Goal: Task Accomplishment & Management: Complete application form

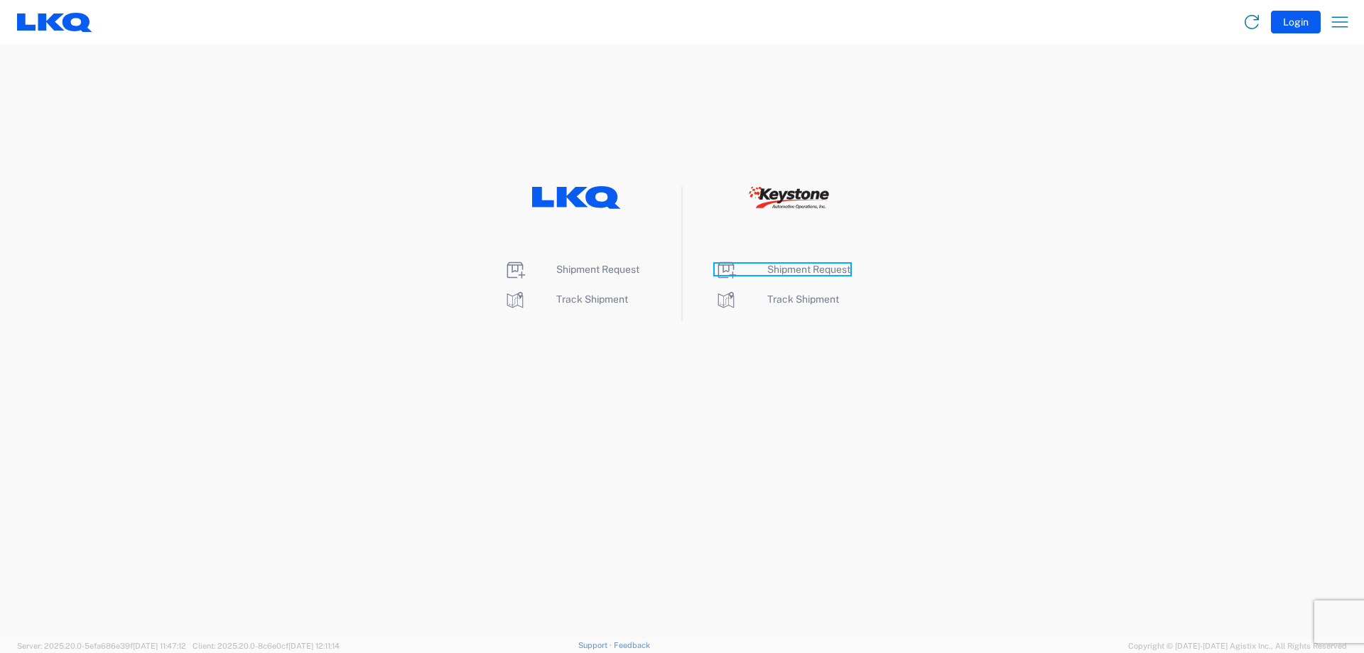
click at [806, 271] on span "Shipment Request" at bounding box center [808, 269] width 83 height 11
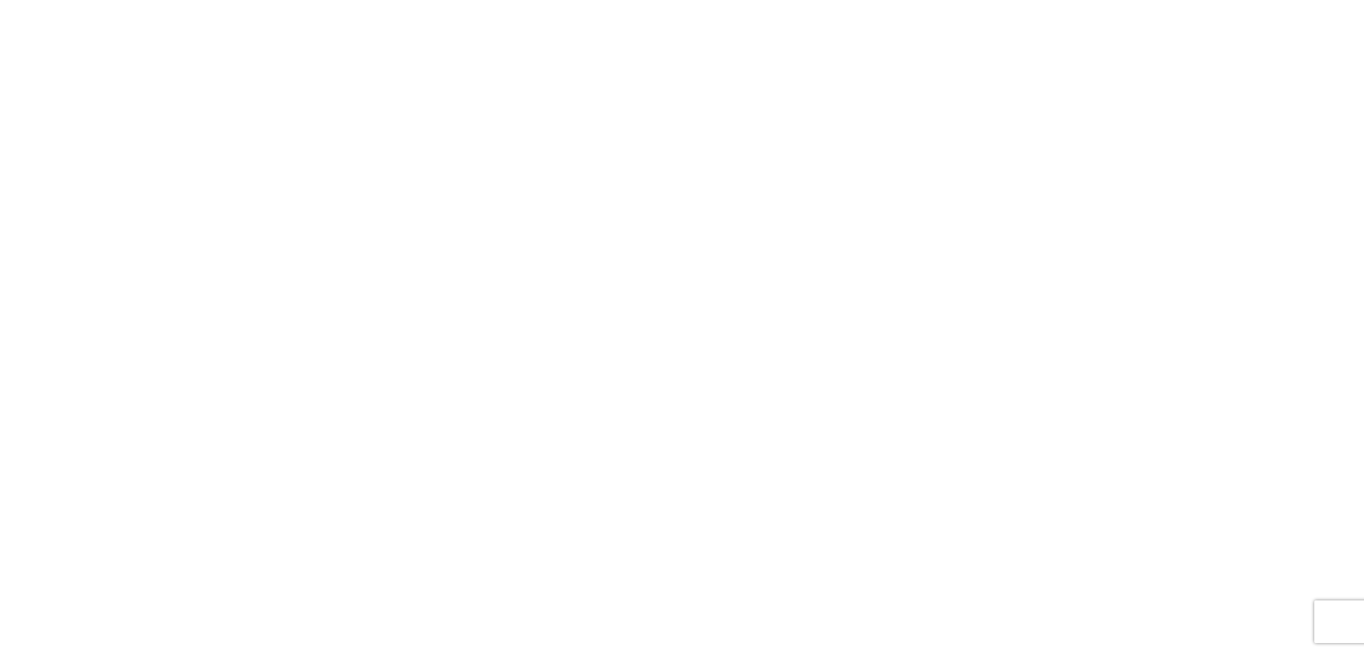
select select "FULL"
select select "LBS"
select select "IN"
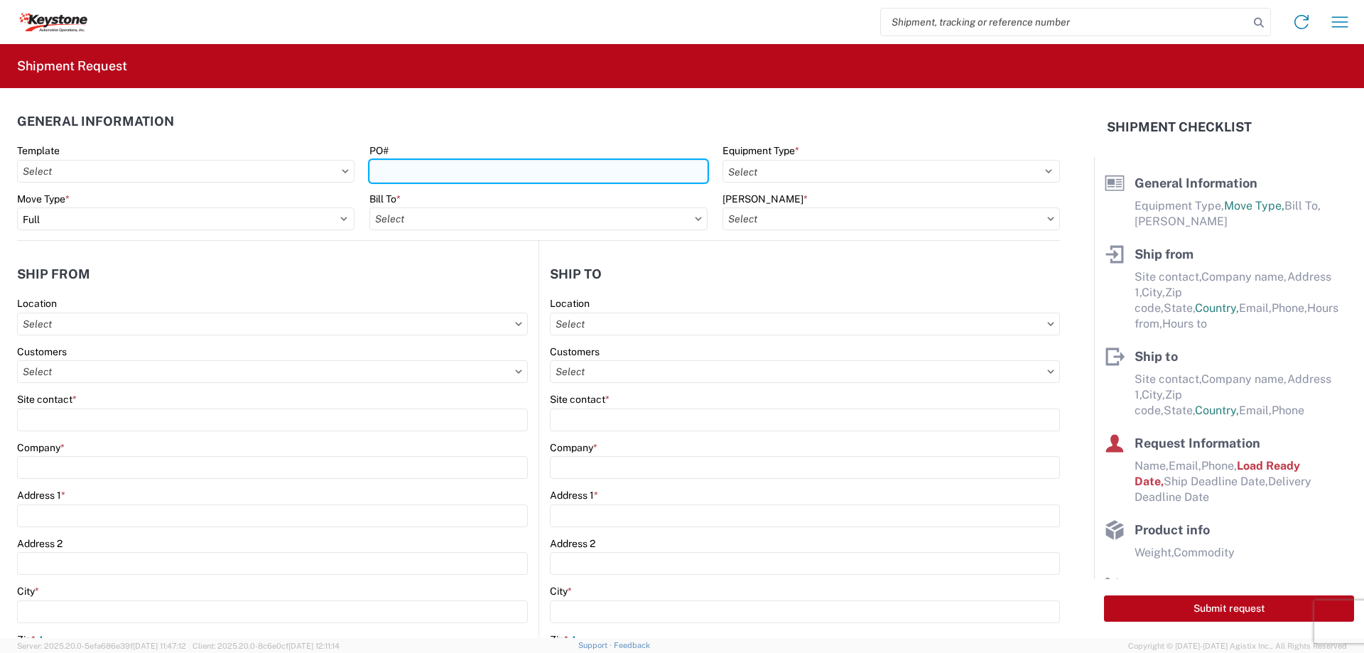
click at [402, 168] on input "PO#" at bounding box center [539, 171] width 338 height 23
type input "6300490 & 6300491"
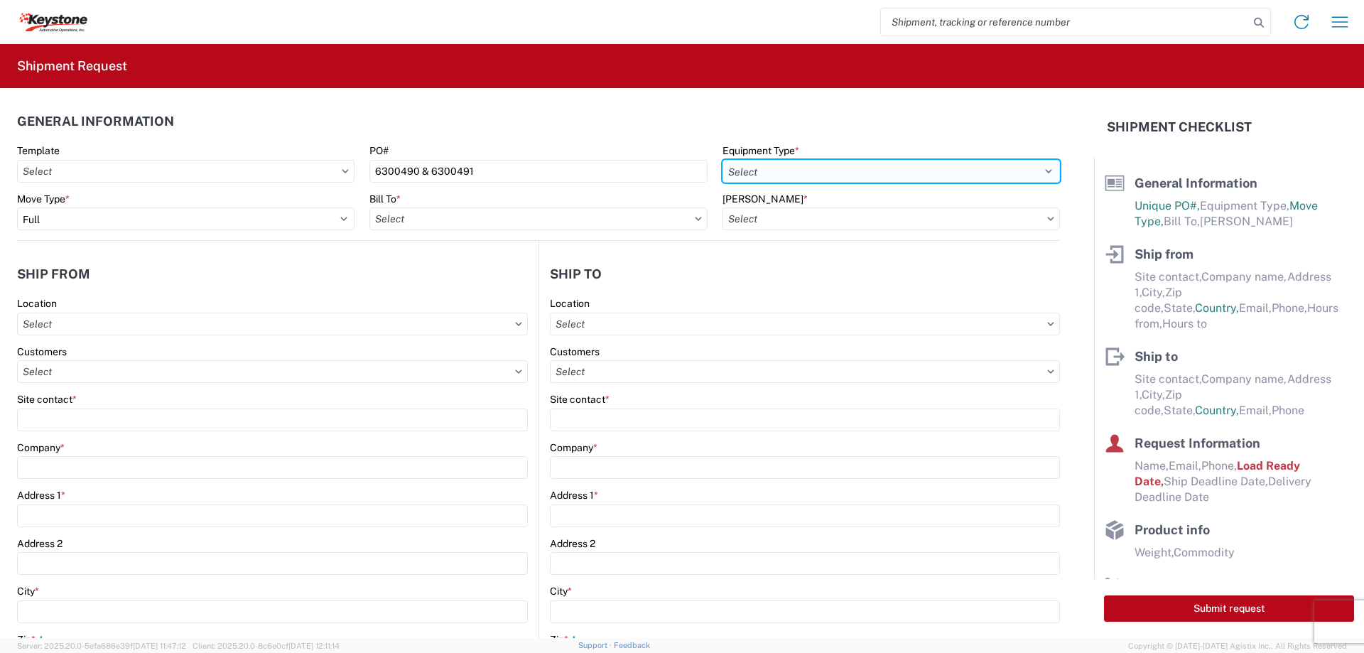
click at [860, 168] on select "Select 53’ Dry Van Flatbed Dropdeck (van) Lowboy (flatbed) Rail" at bounding box center [892, 171] width 338 height 23
select select "STDV"
click at [723, 160] on select "Select 53’ Dry Van Flatbed Dropdeck (van) Lowboy (flatbed) Rail" at bounding box center [892, 171] width 338 height 23
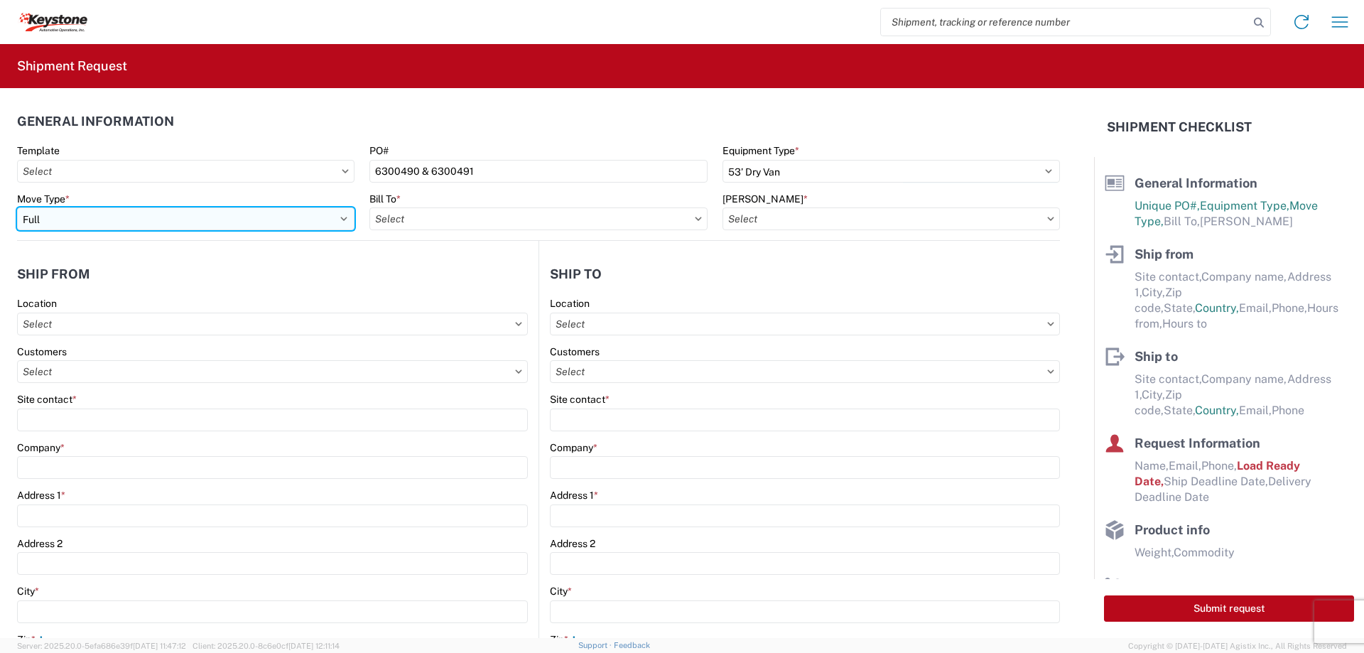
click at [72, 211] on select "Select Full Partial TL" at bounding box center [186, 218] width 338 height 23
select select "PARTIAL_TL"
click at [17, 207] on select "Select Full Partial TL" at bounding box center [186, 218] width 338 height 23
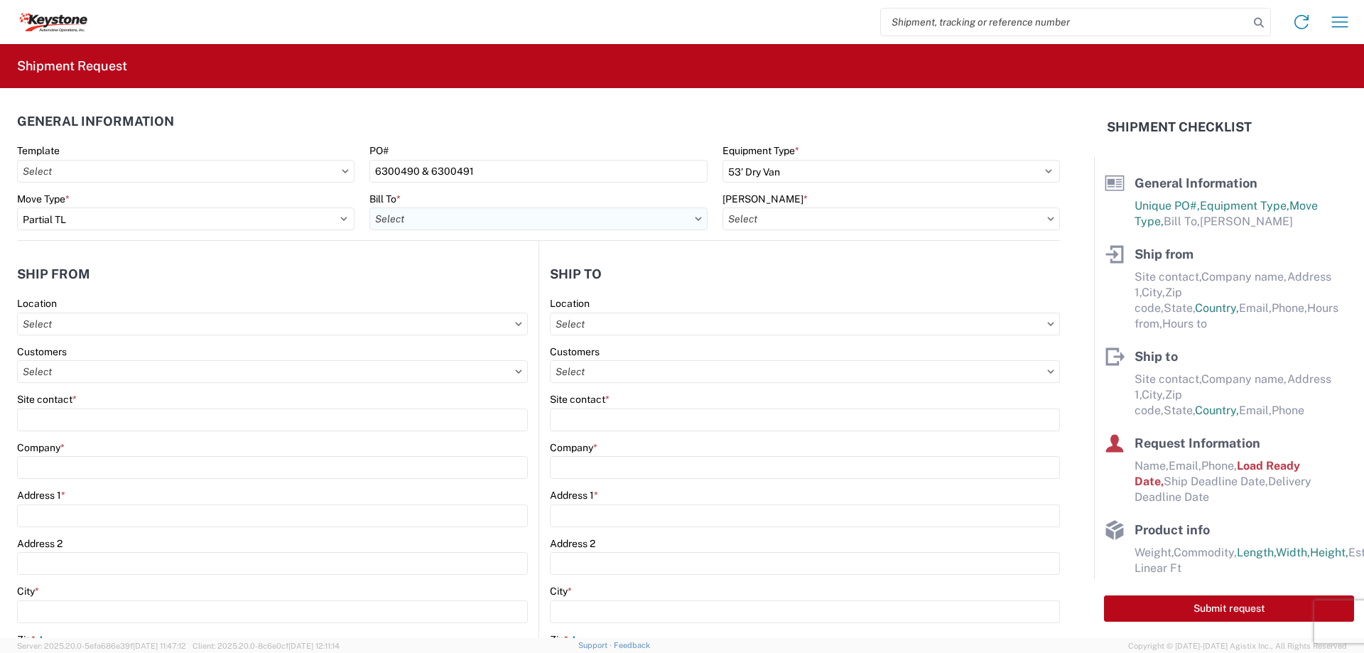
click at [407, 214] on input "text" at bounding box center [539, 218] width 338 height 23
click at [433, 261] on input at bounding box center [494, 253] width 232 height 23
type input "855"
click at [451, 281] on div "8556 KAO Operations" at bounding box center [494, 282] width 249 height 23
type input "8556 KAO Operations"
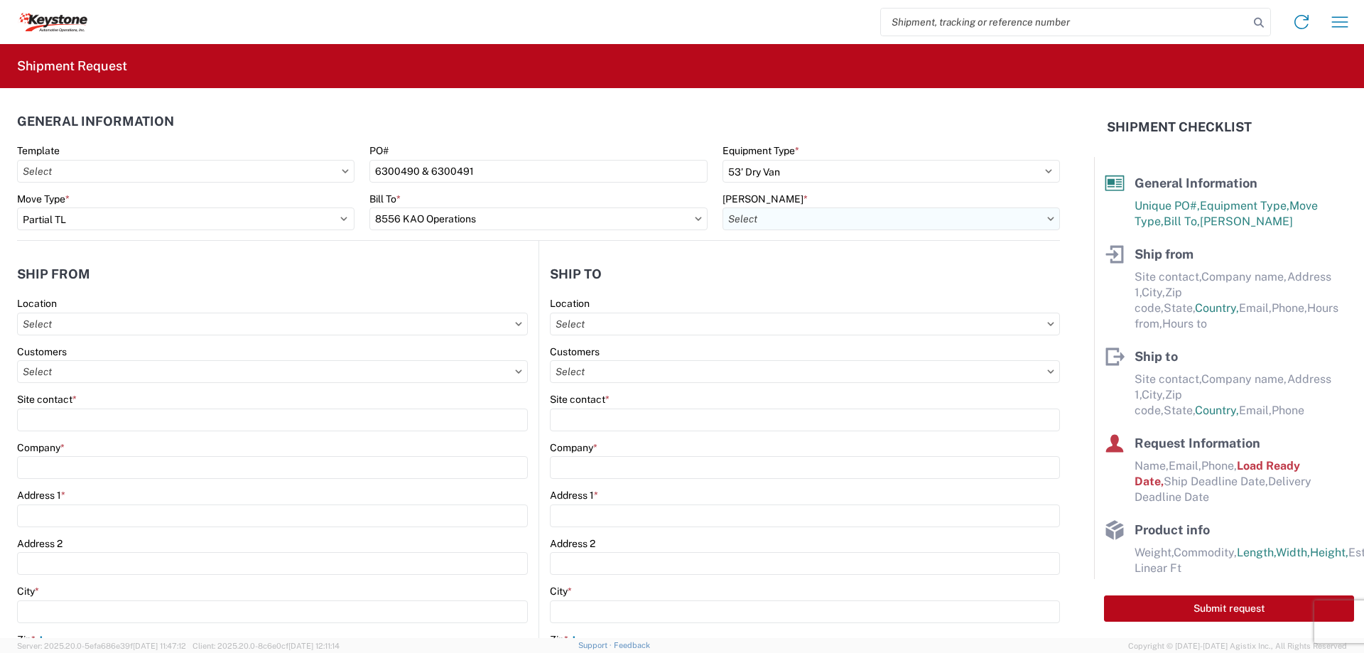
click at [799, 224] on input "text" at bounding box center [892, 218] width 338 height 23
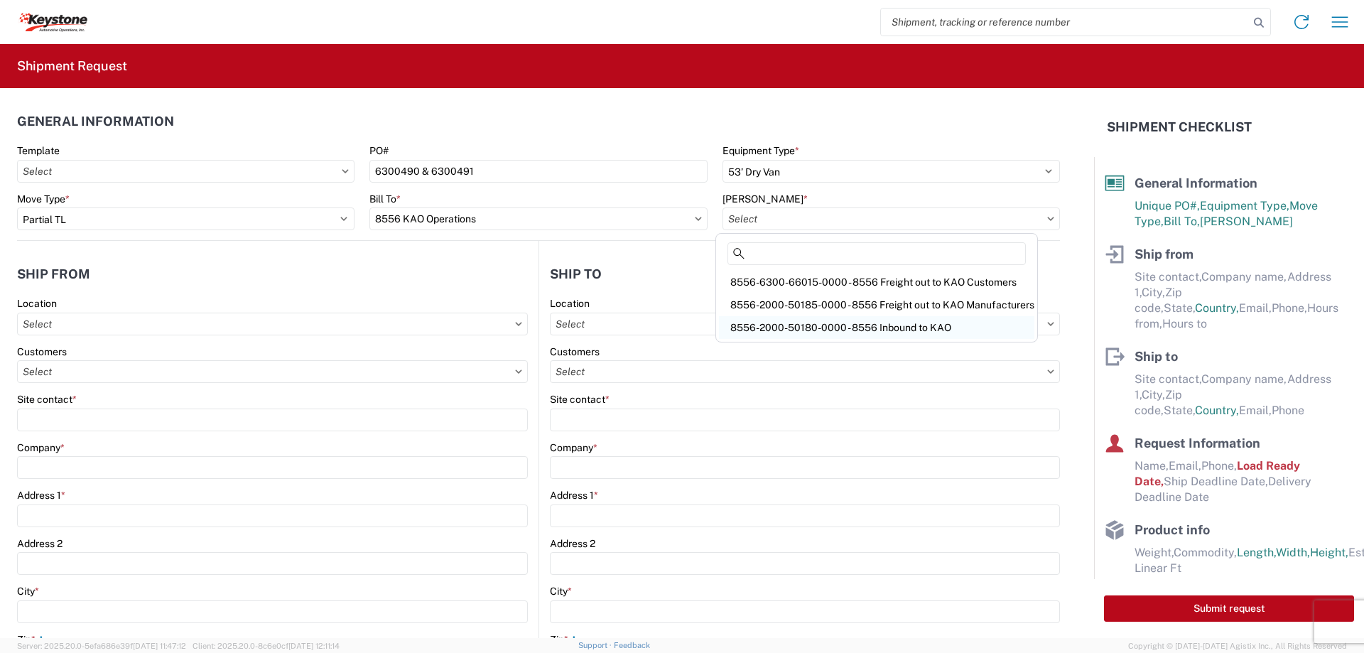
click at [809, 328] on div "8556-2000-50180-0000 - 8556 Inbound to KAO" at bounding box center [876, 327] width 315 height 23
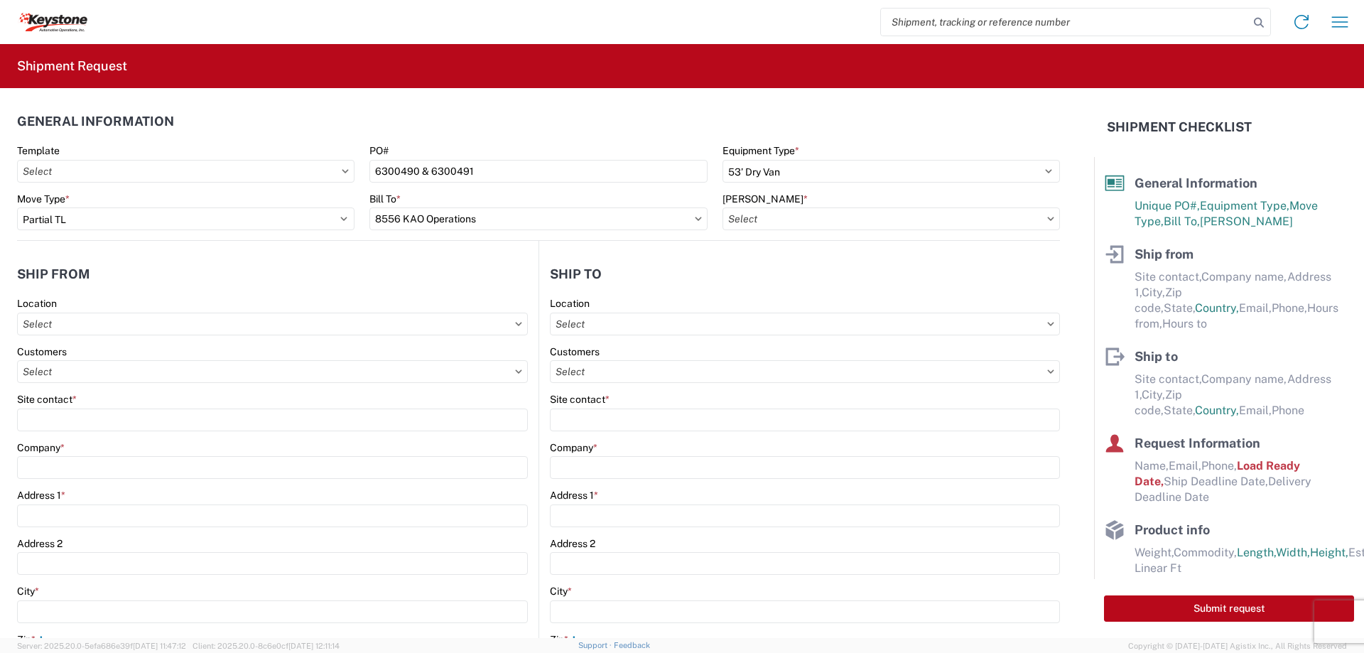
type input "8556-2000-50180-0000 - 8556 Inbound to KAO"
click at [56, 373] on input "text" at bounding box center [272, 371] width 511 height 23
click at [92, 324] on input "text" at bounding box center [272, 324] width 511 height 23
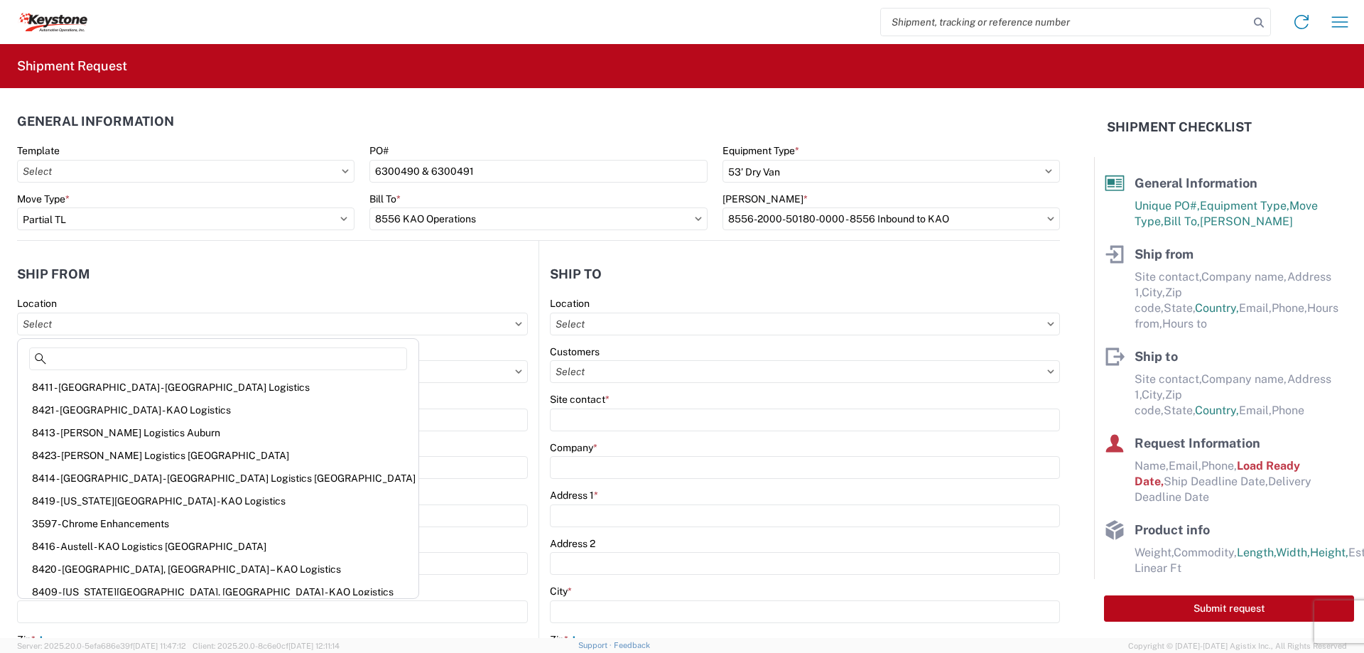
click at [191, 243] on agx-shipment-stop-widget-v2 "Ship from Location Customers Site contact * Company * Address 1 * Address 2 Cit…" at bounding box center [278, 581] width 522 height 681
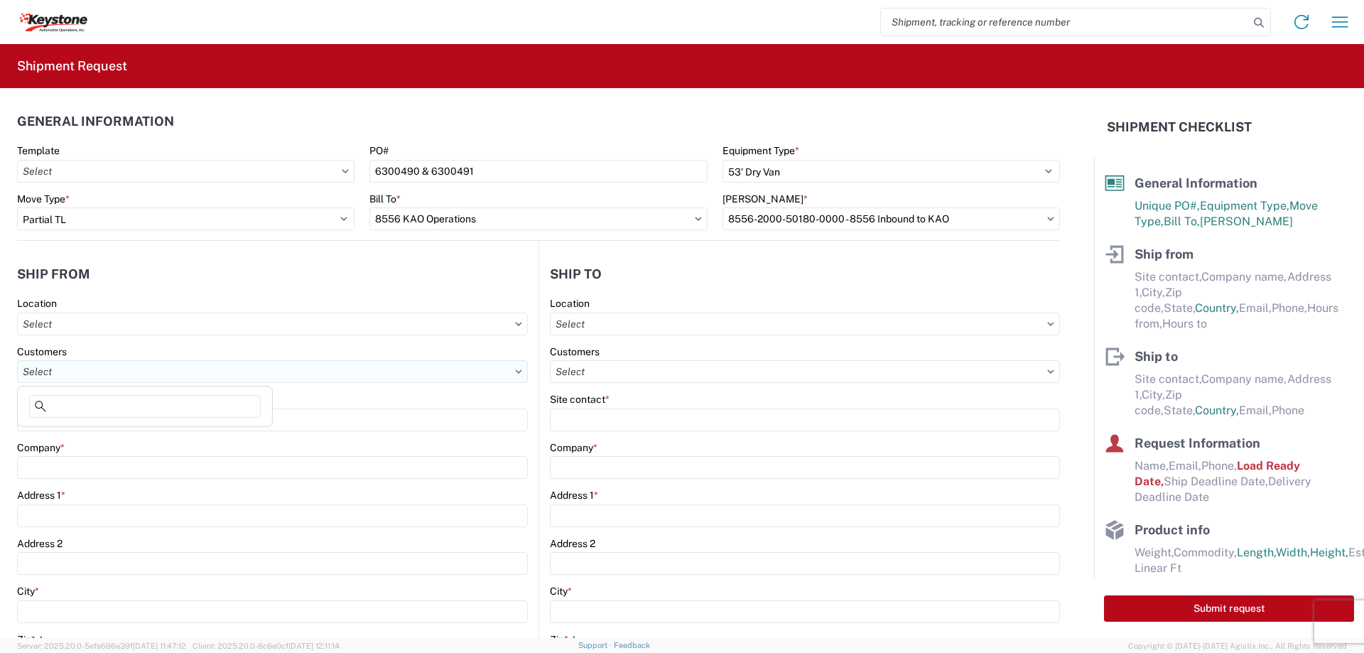
click at [57, 373] on input "text" at bounding box center [272, 371] width 511 height 23
type input "W"
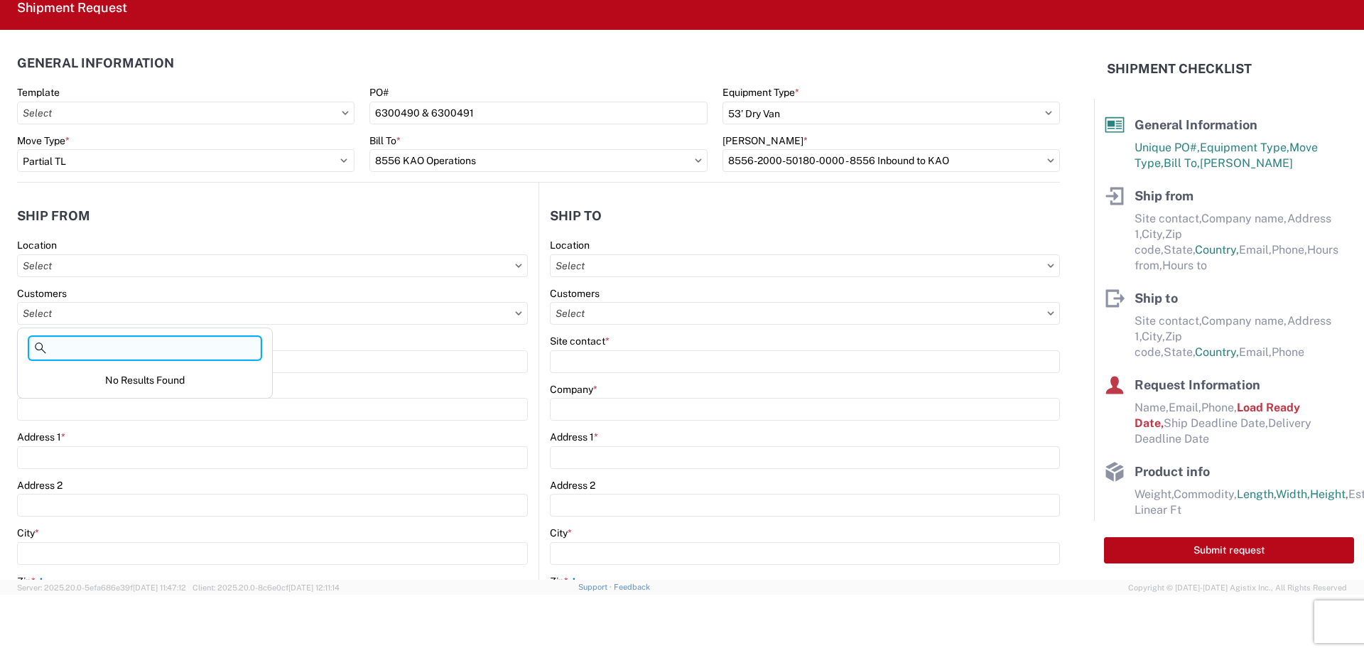
click at [104, 348] on input at bounding box center [145, 348] width 232 height 23
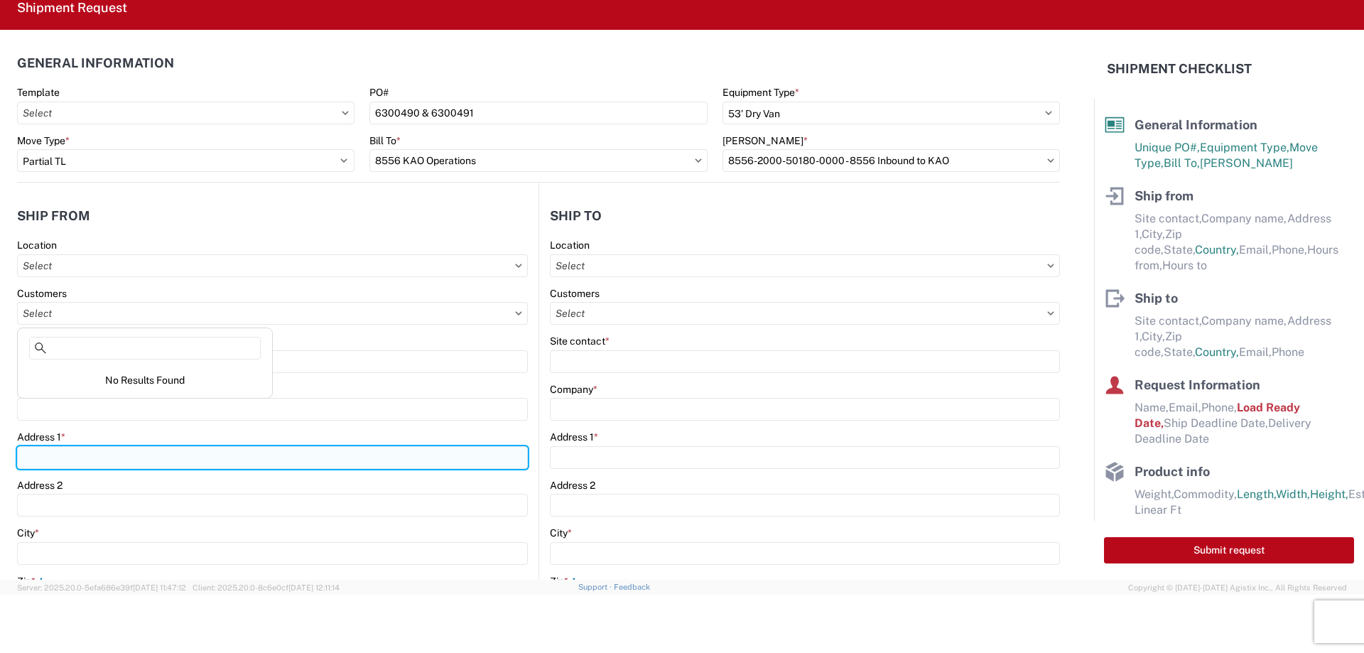
click at [77, 447] on input "Address 1 *" at bounding box center [272, 457] width 511 height 23
type input "2421 South Nappanee Street, Suite G"
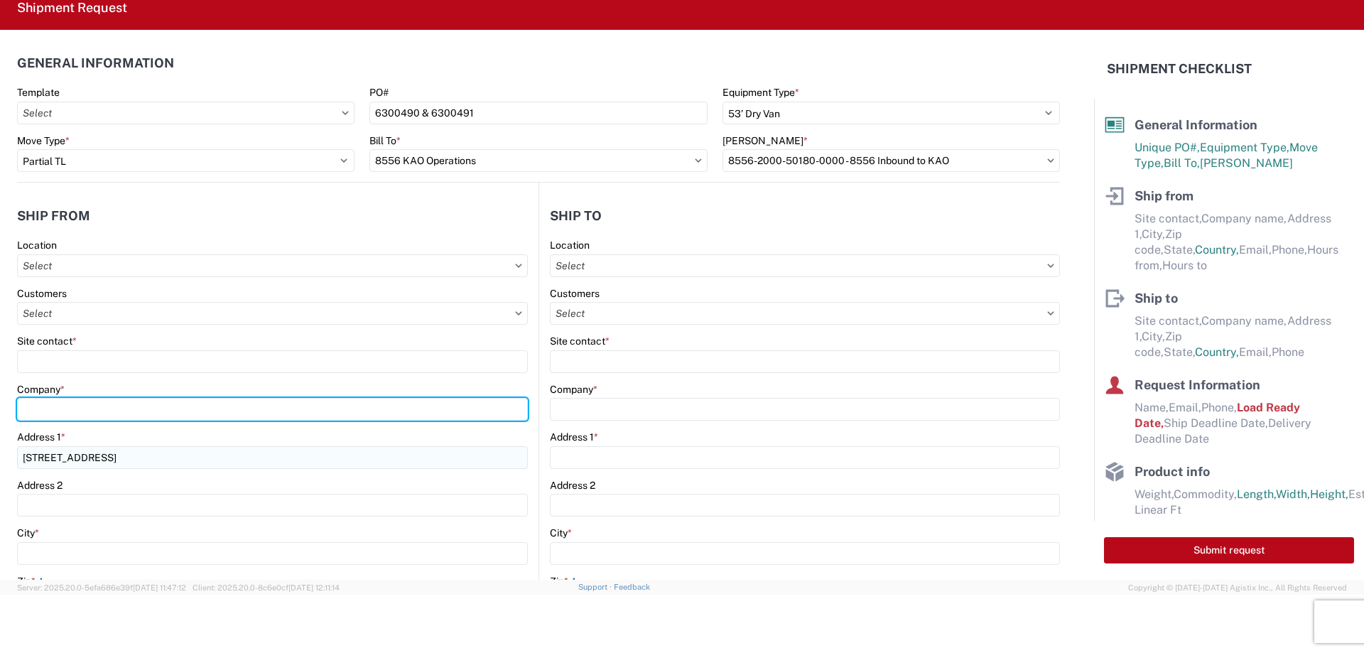
type input "Westland Sales - IN"
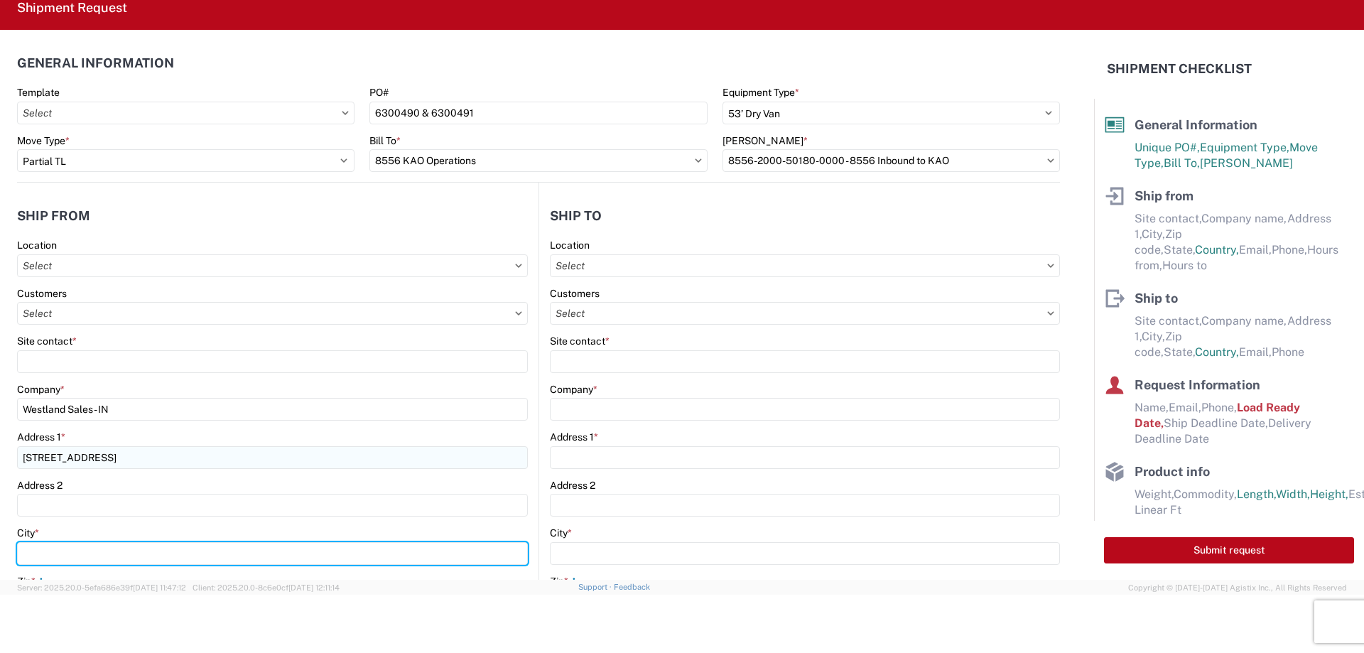
type input "ELKHART"
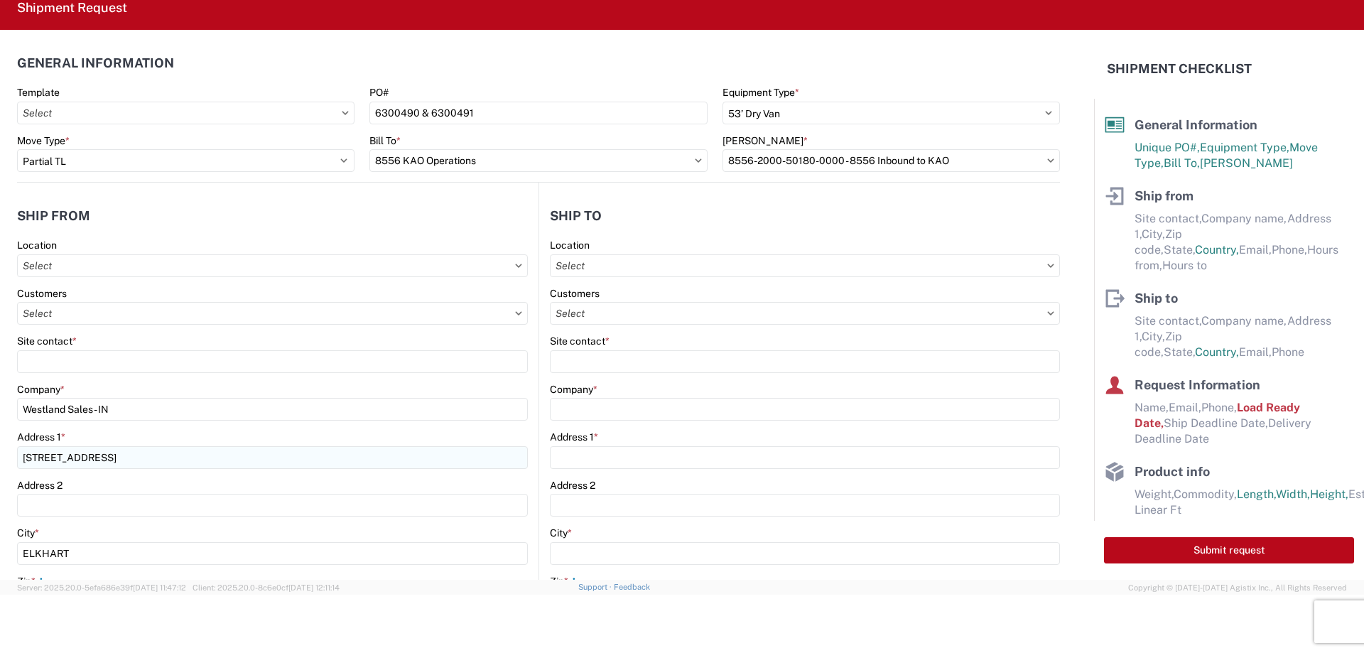
type input "46517"
select select "IN"
type input "5742958848"
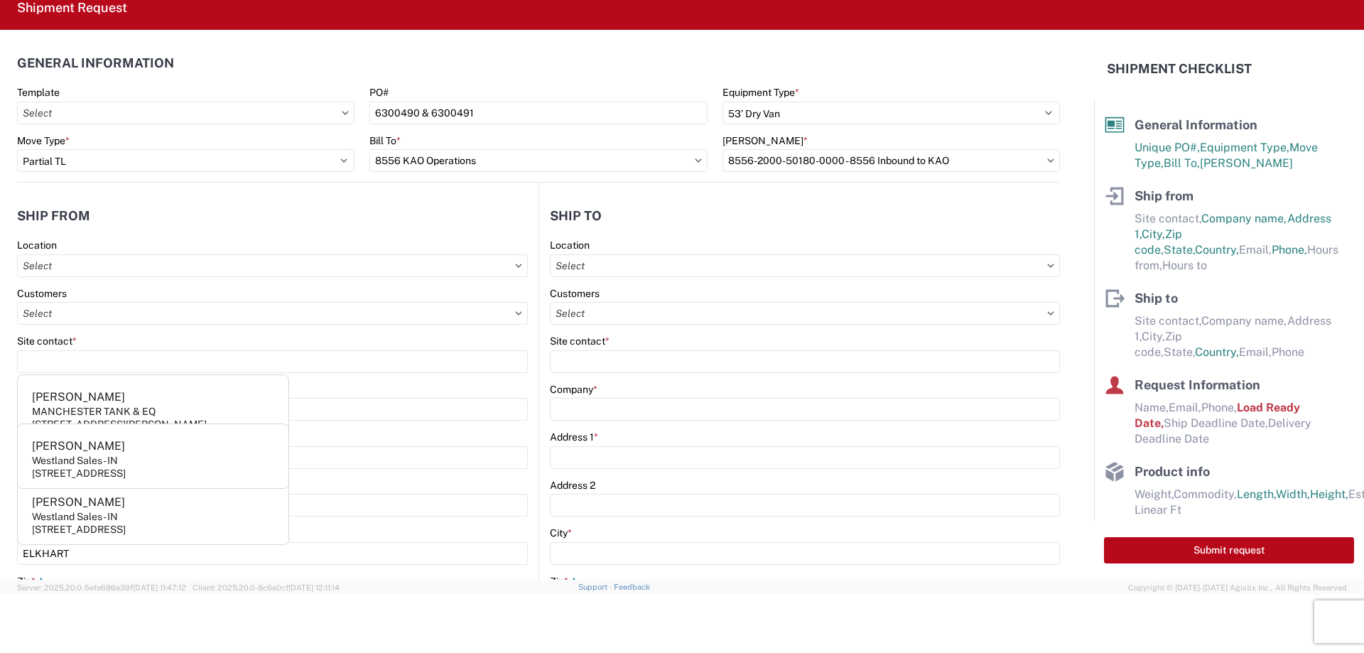
click at [661, 50] on header "General Information" at bounding box center [538, 63] width 1043 height 32
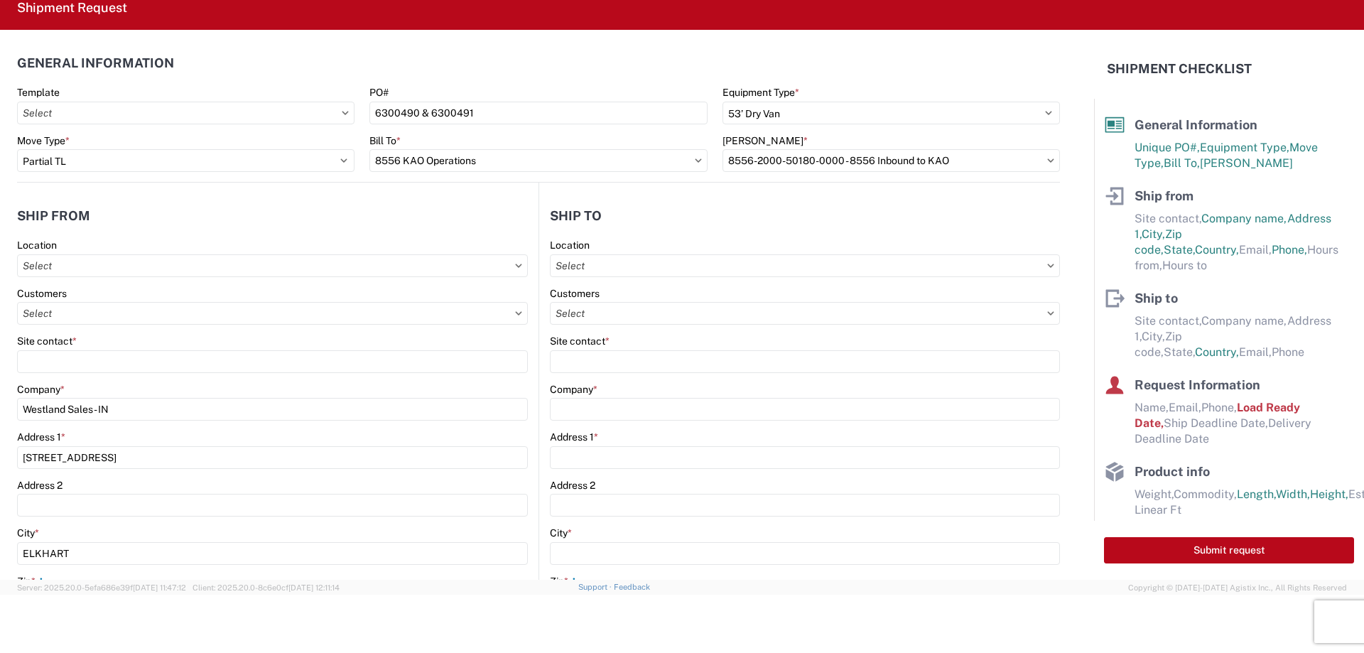
scroll to position [71, 0]
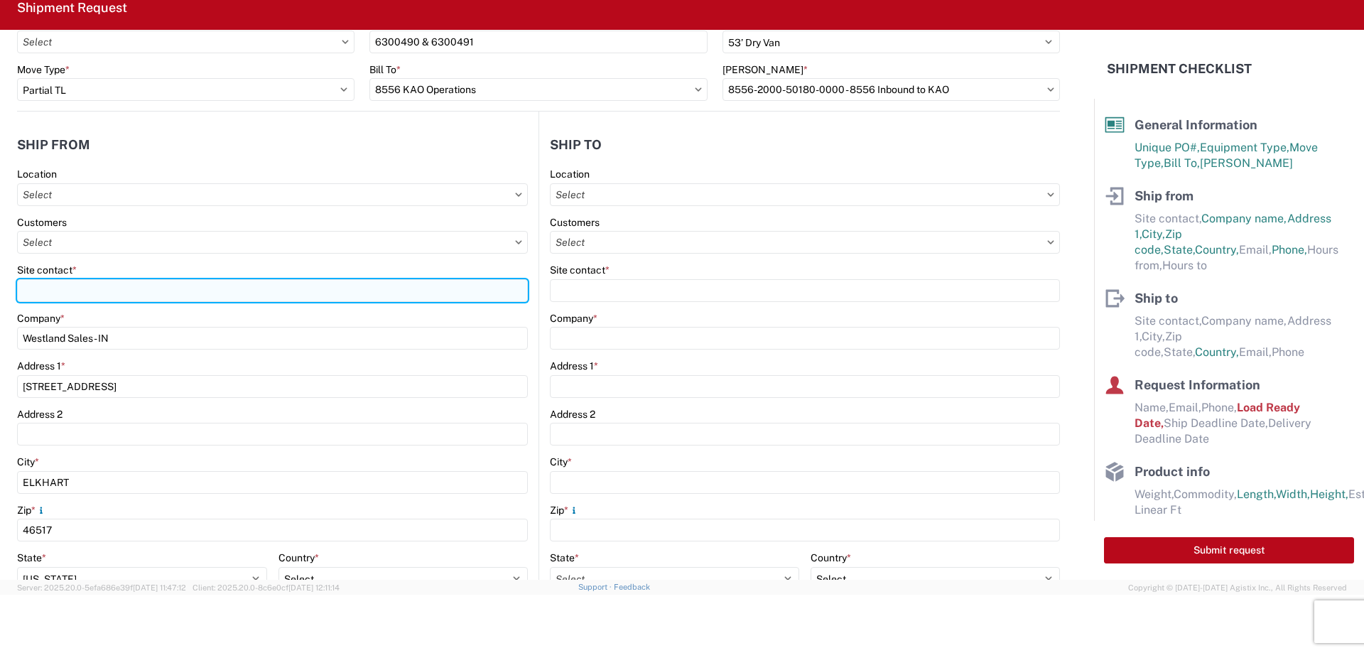
click at [77, 296] on input "Site contact *" at bounding box center [272, 290] width 511 height 23
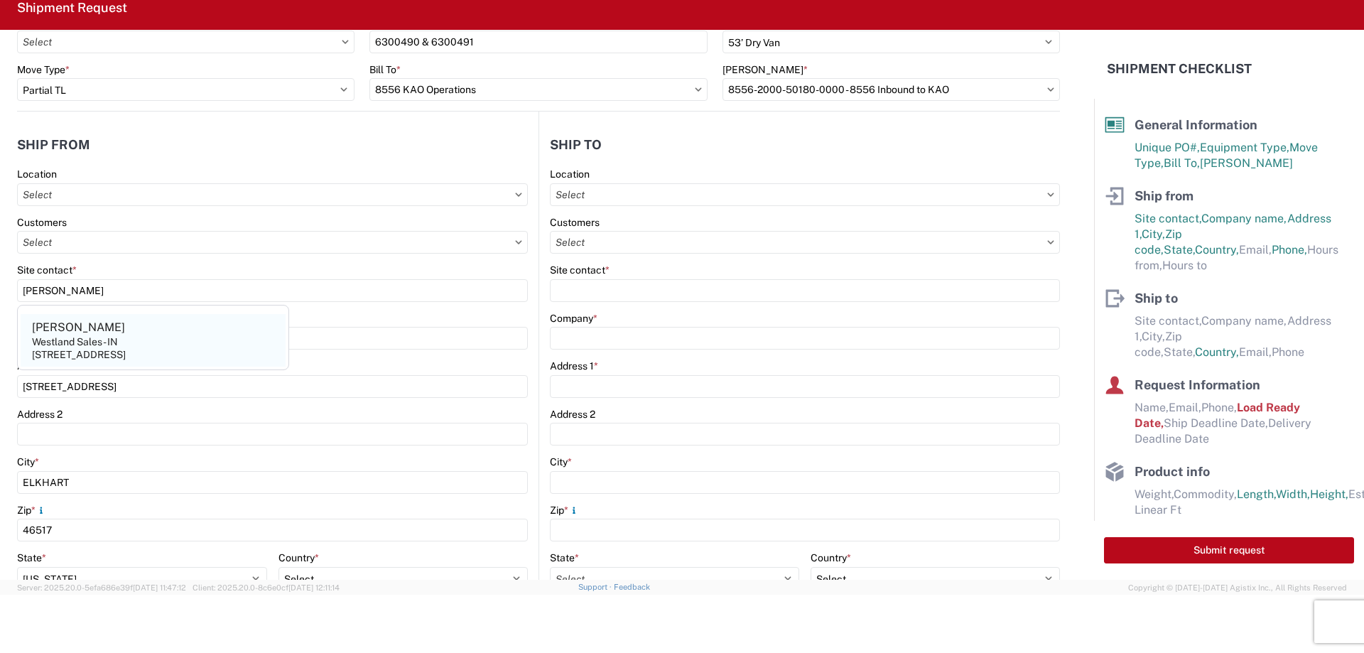
click at [160, 343] on agx-address-suggestion-item "Mark Staggs Westland Sales - IN 2421 South Nappanee Street,Elkhart,IN,46517,US" at bounding box center [153, 340] width 265 height 53
type input "Mark Staggs"
type input "2421 South Nappanee Street"
type input "Elkhart"
select select "US"
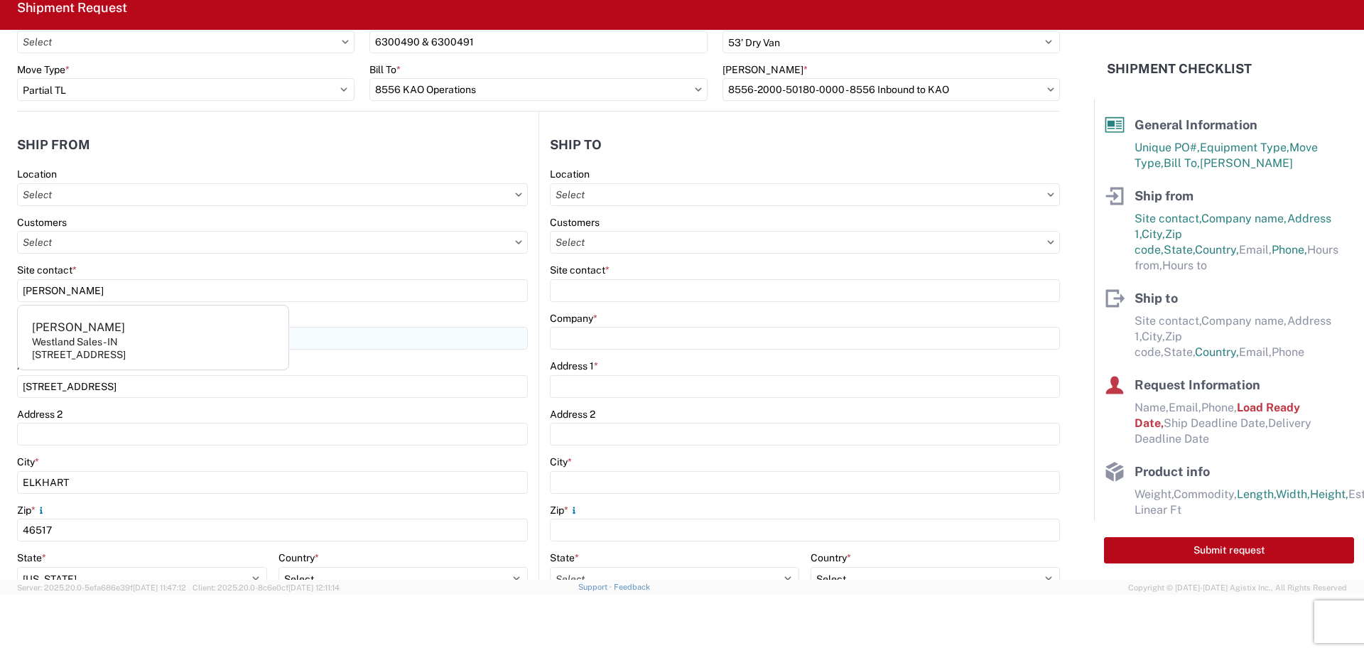
type input "574-295-8848"
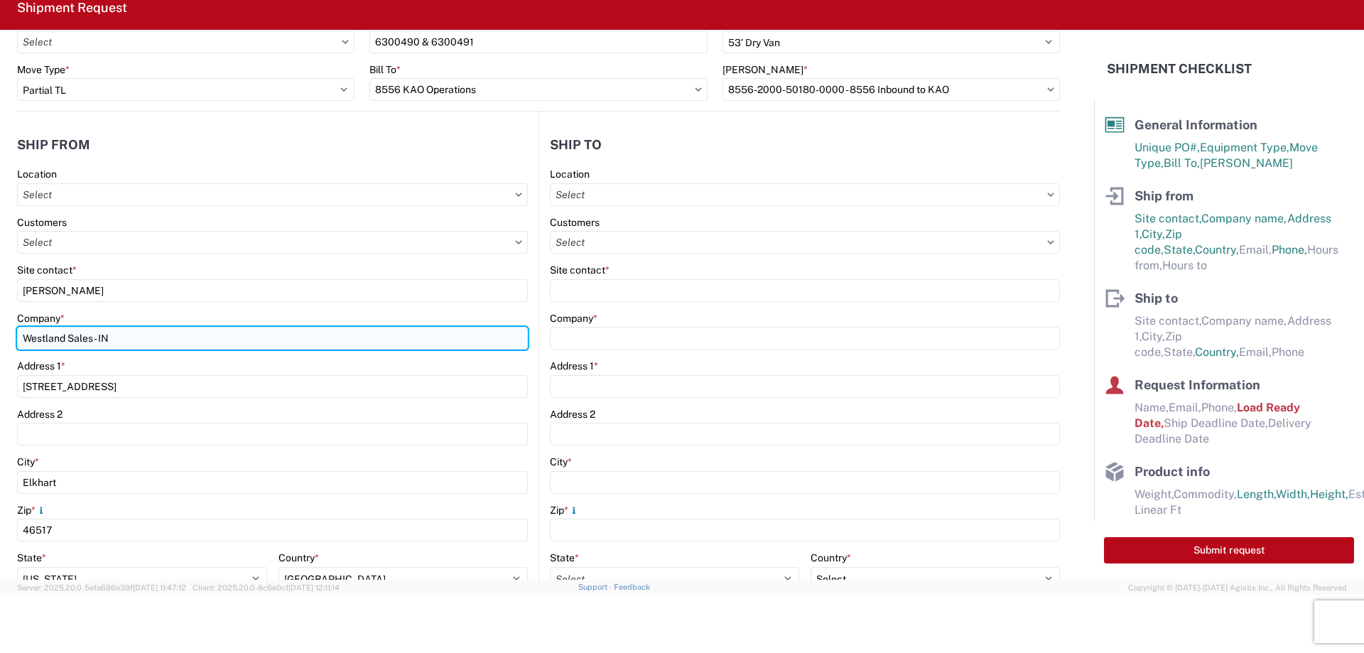
click at [185, 345] on input "Westland Sales - IN" at bounding box center [272, 338] width 511 height 23
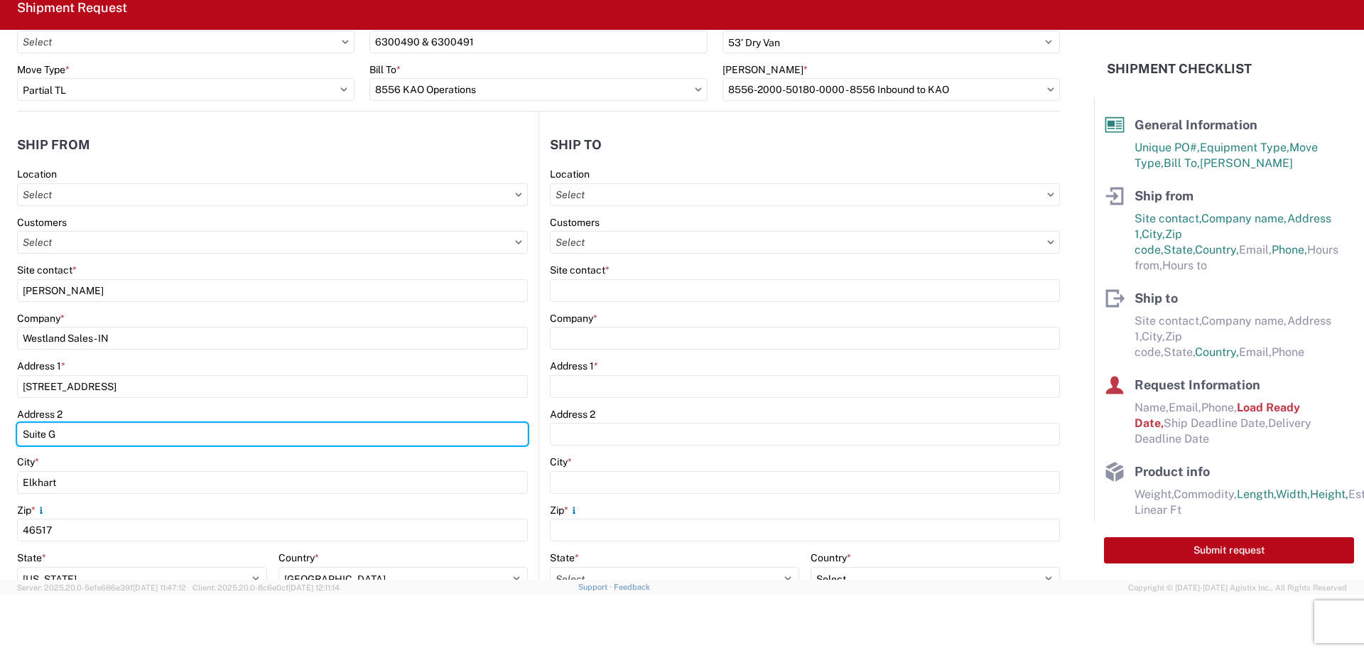
type input "Suite G"
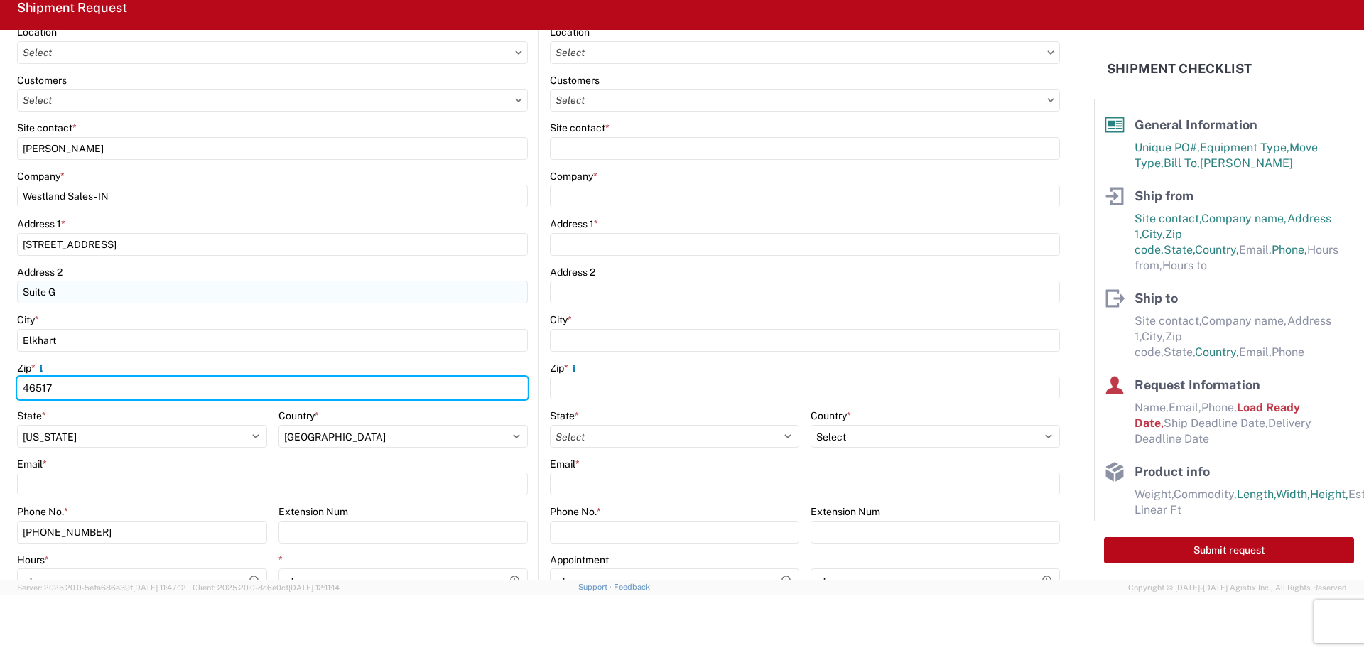
scroll to position [284, 0]
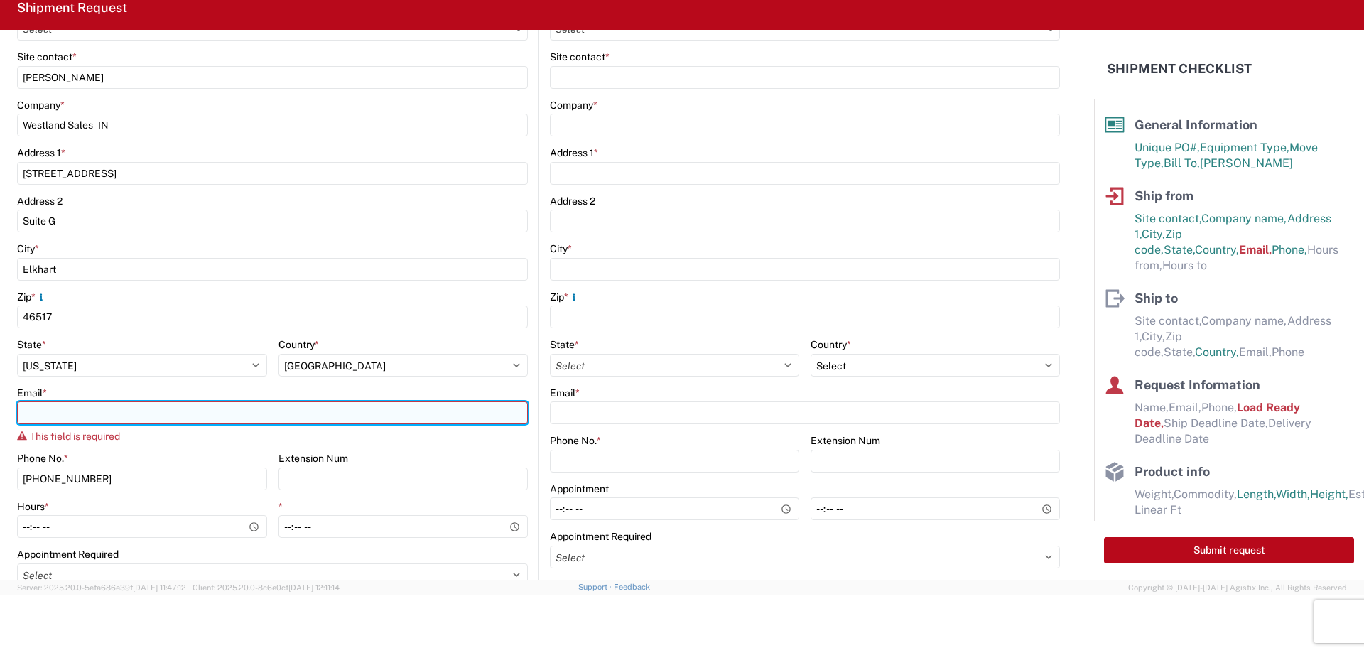
click at [130, 415] on input "Email *" at bounding box center [272, 412] width 511 height 23
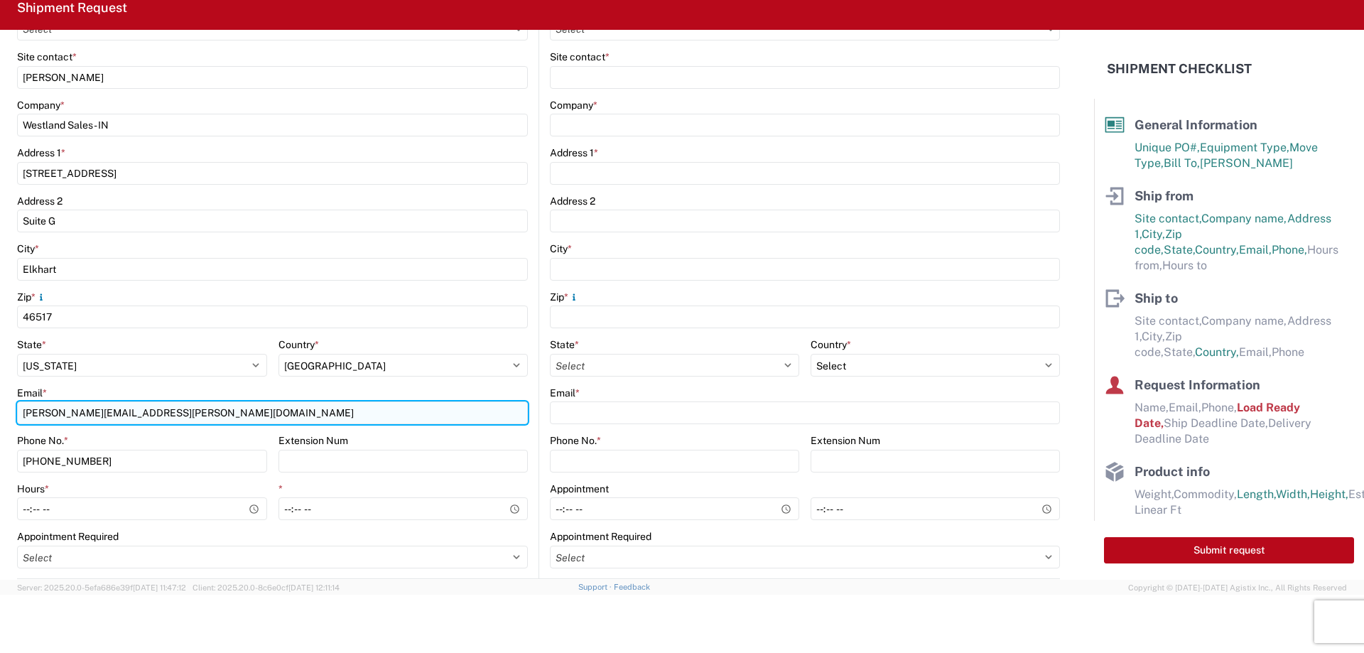
type input "ERIC.JOSEPH@WESTLANDSALES.COM"
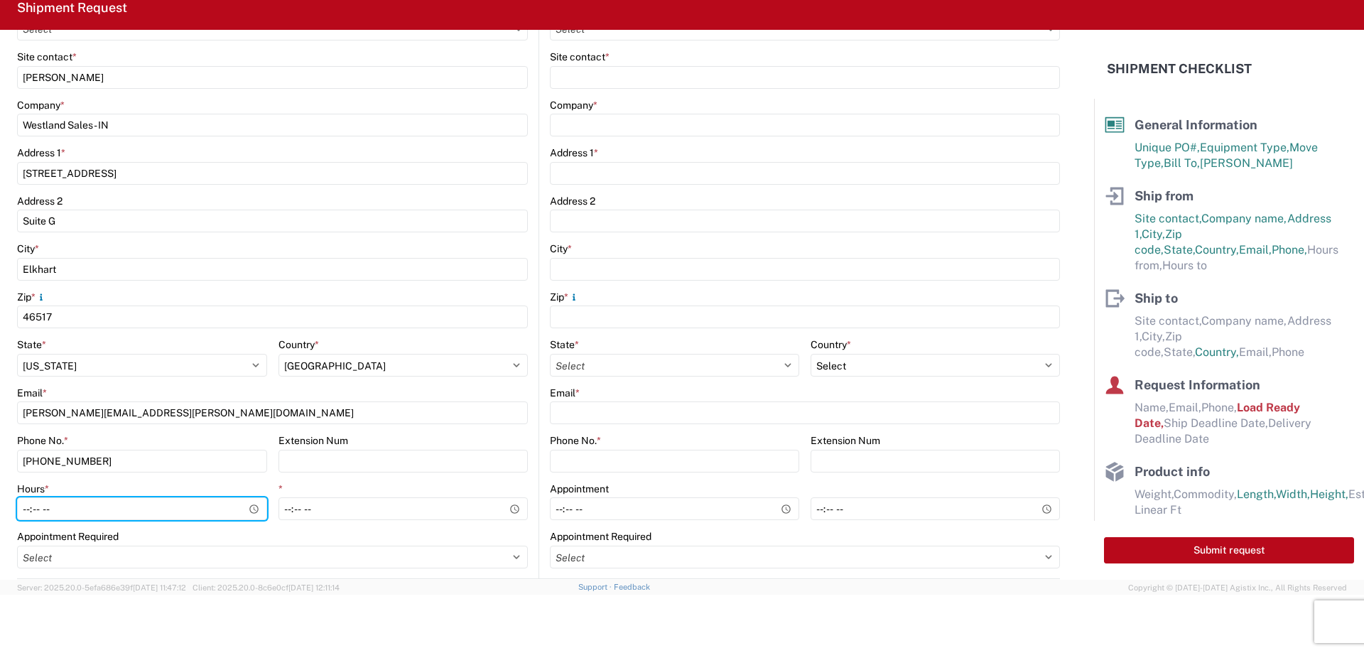
type input "07:00"
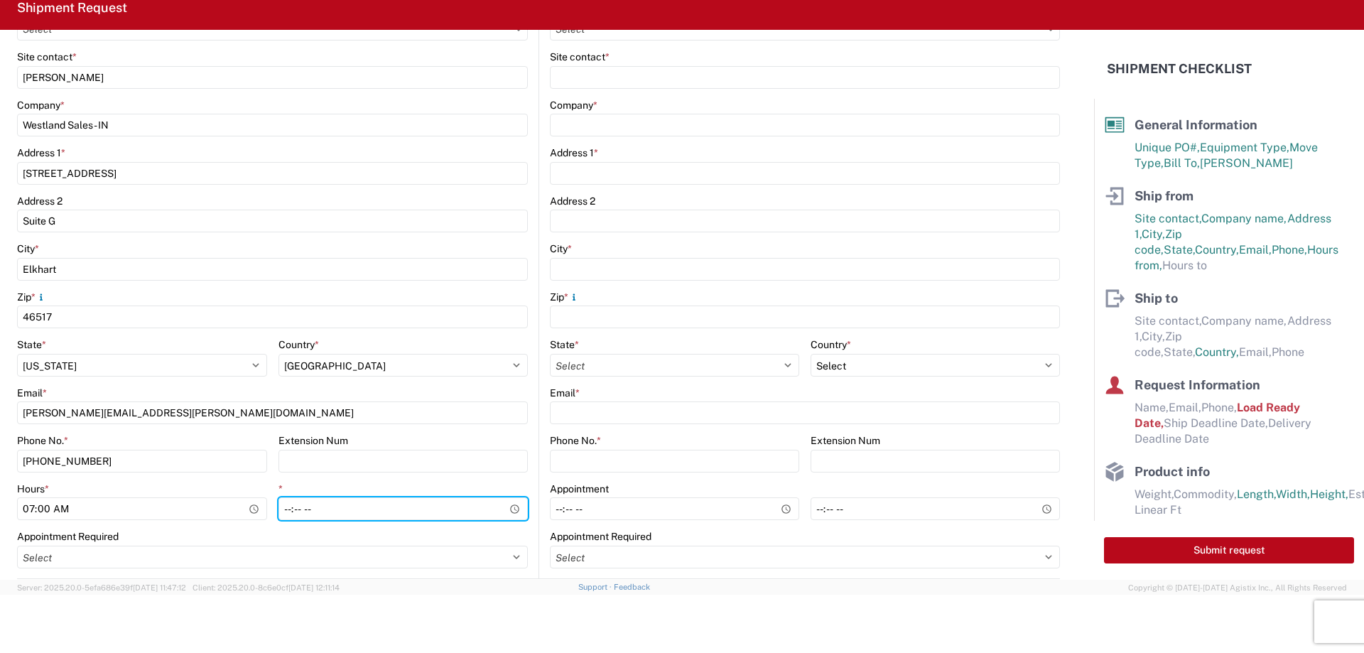
type input "15:00"
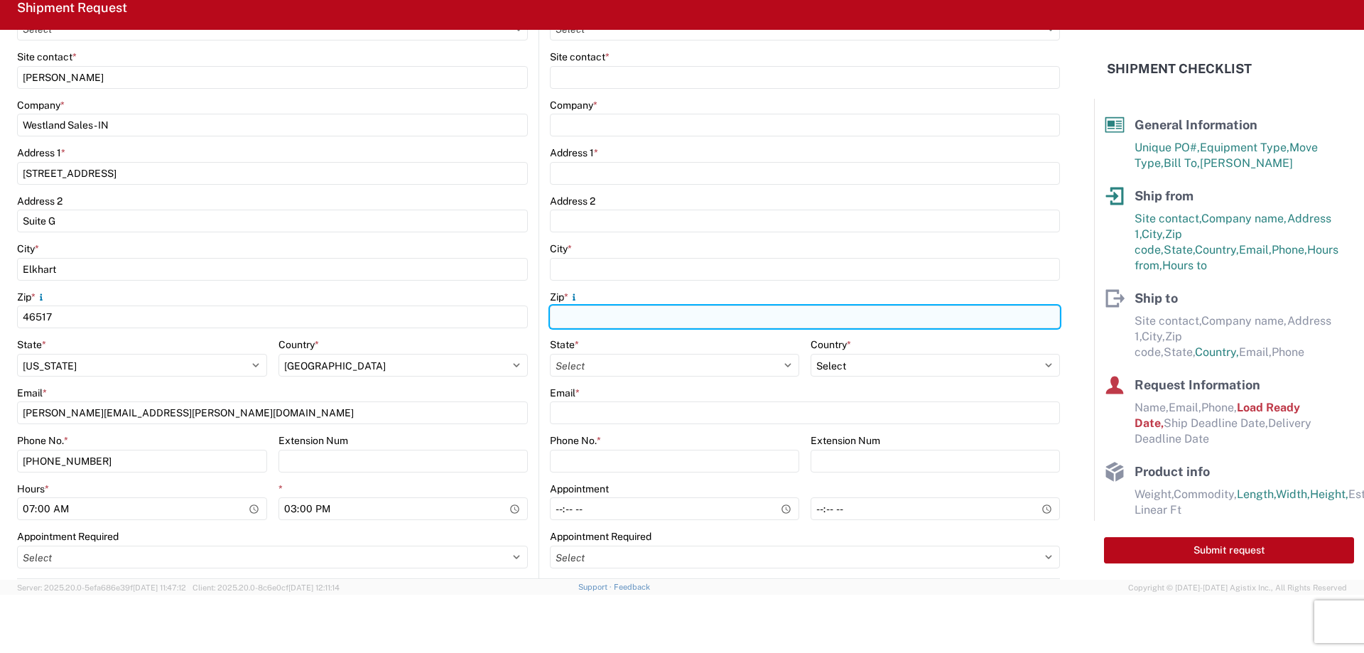
click at [580, 311] on input "Zip *" at bounding box center [805, 317] width 510 height 23
type input "48193"
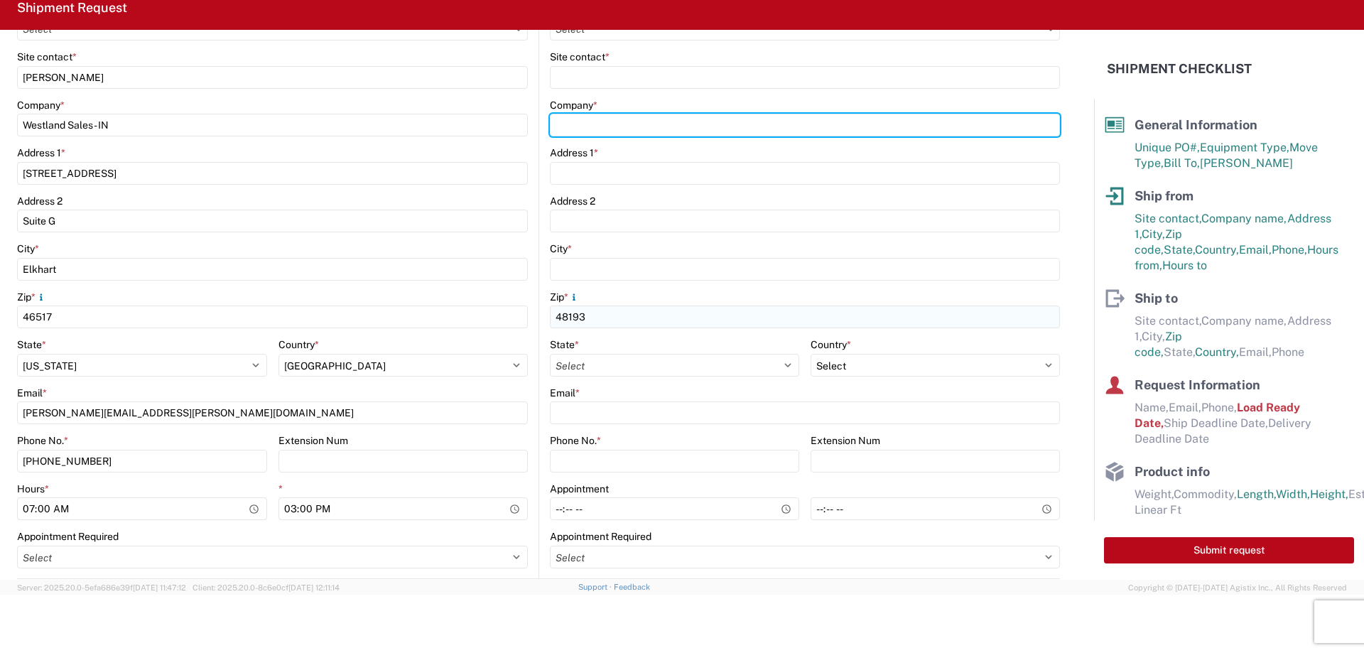
type input "KAO"
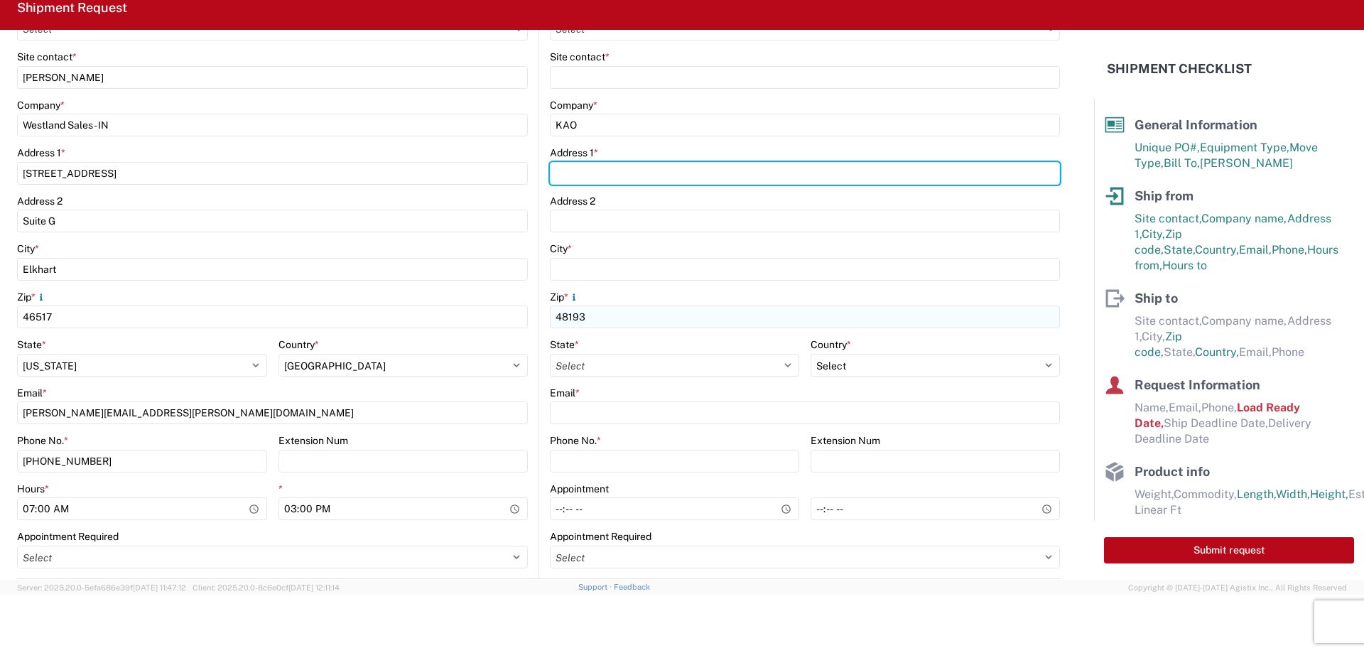
type input "17950 Dix Toledo Highway"
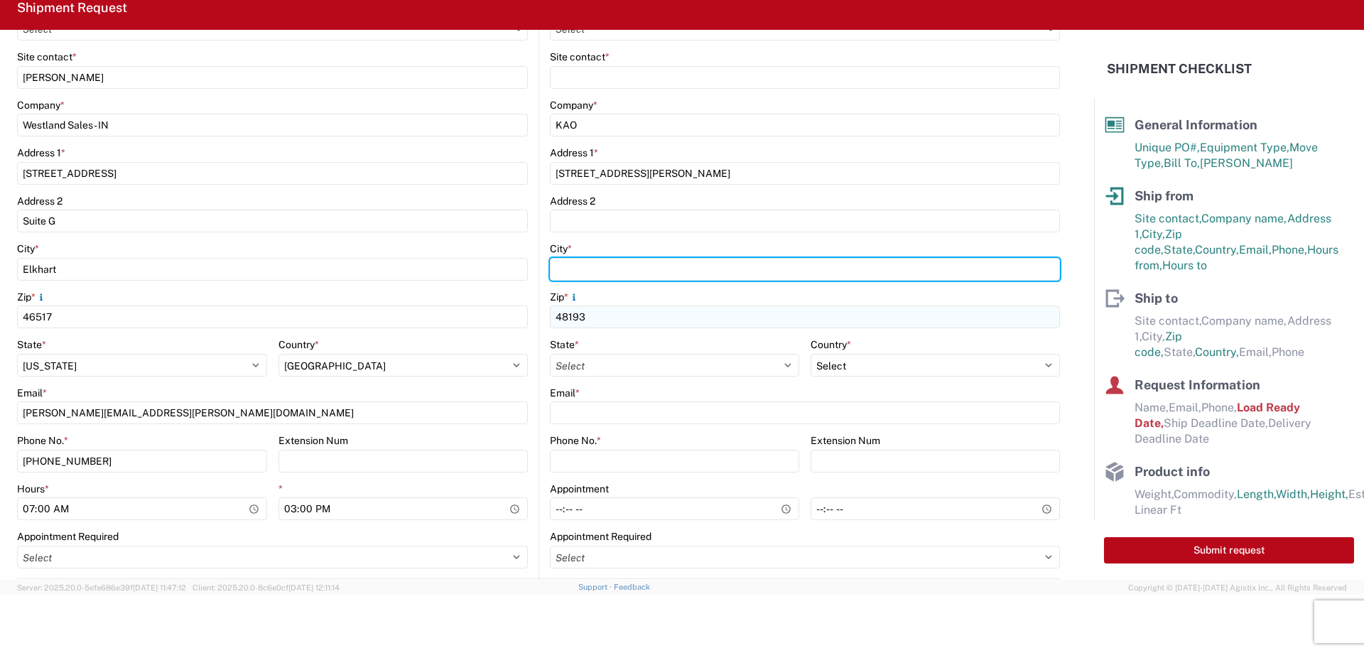
type input "Brownstown"
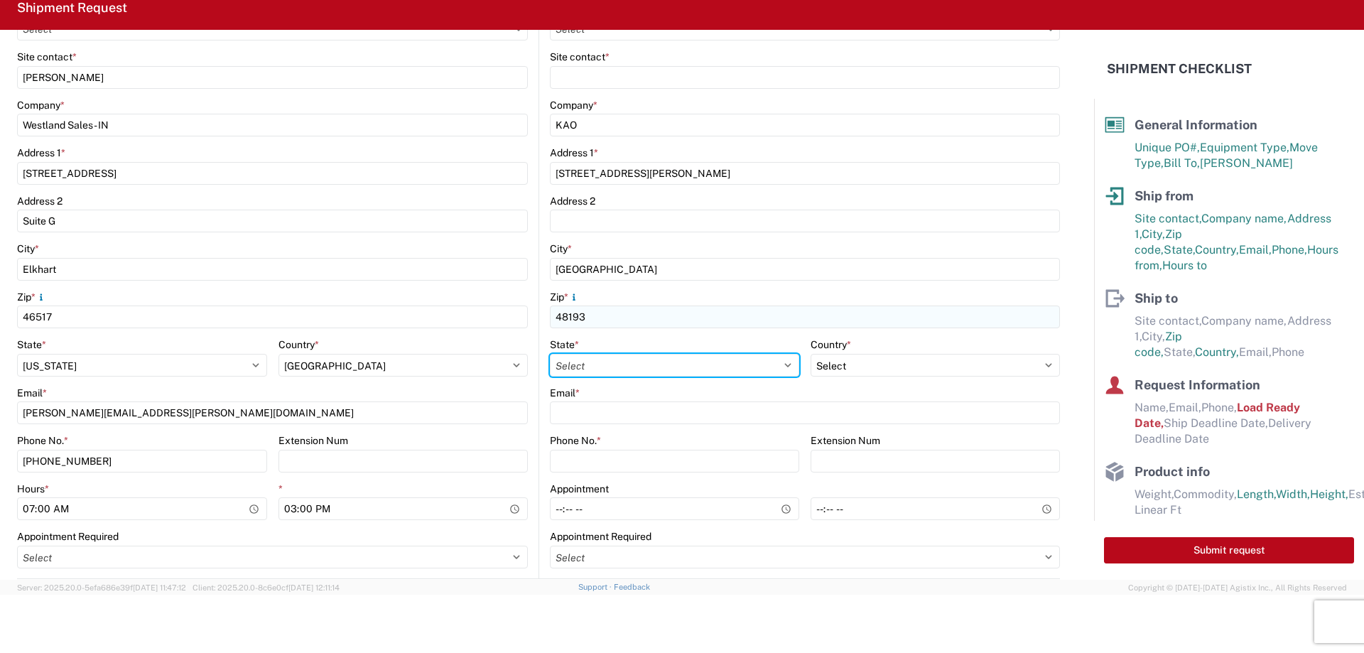
select select "MI"
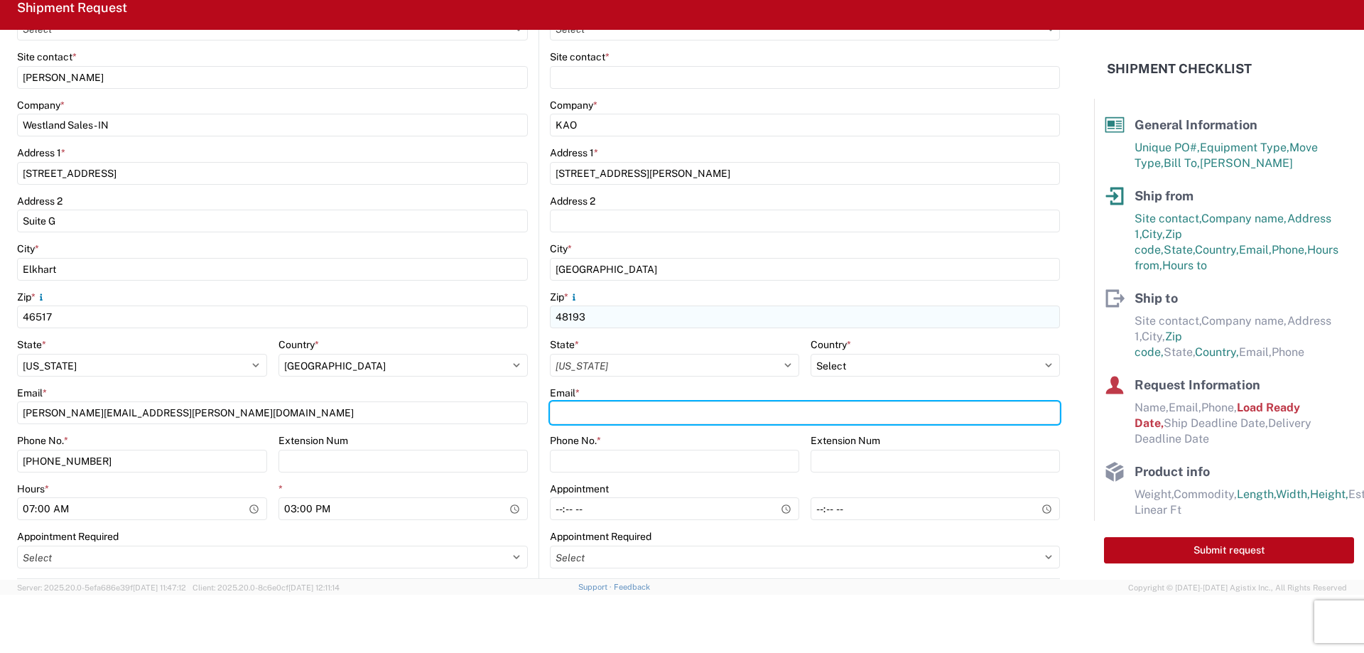
type input "KeyMI-Appt@key-stone.com"
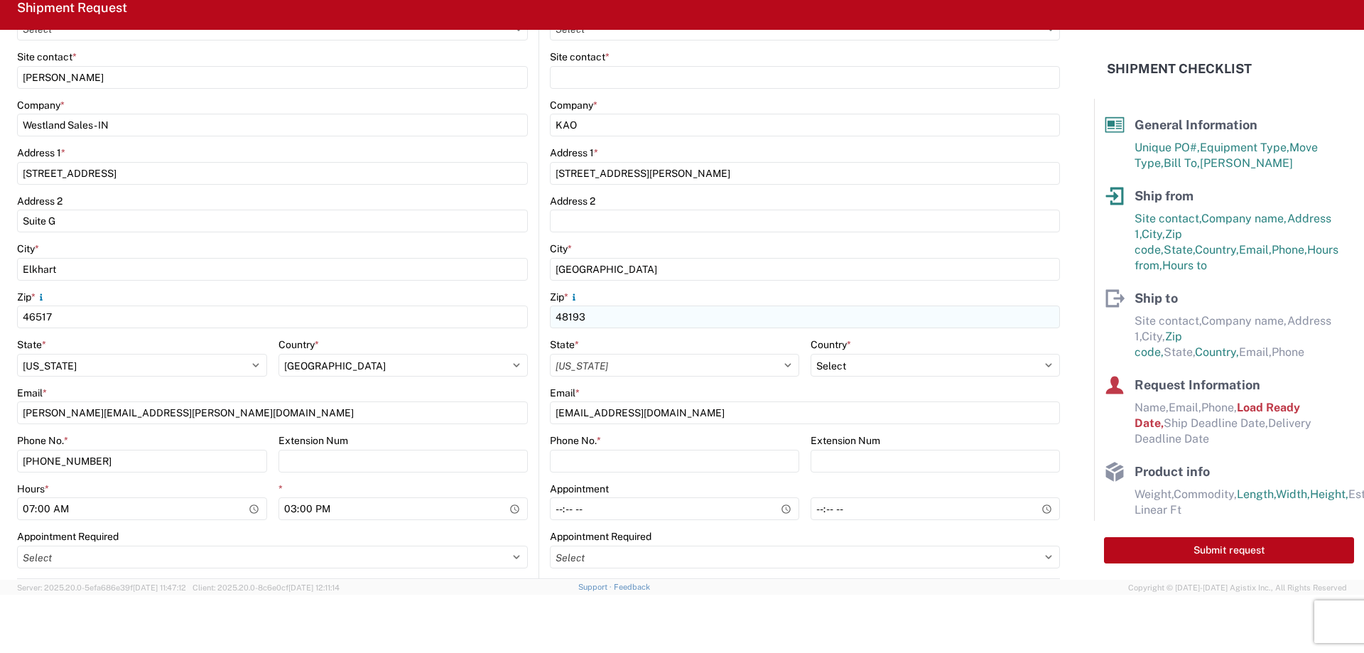
type input "Kristina Bishop"
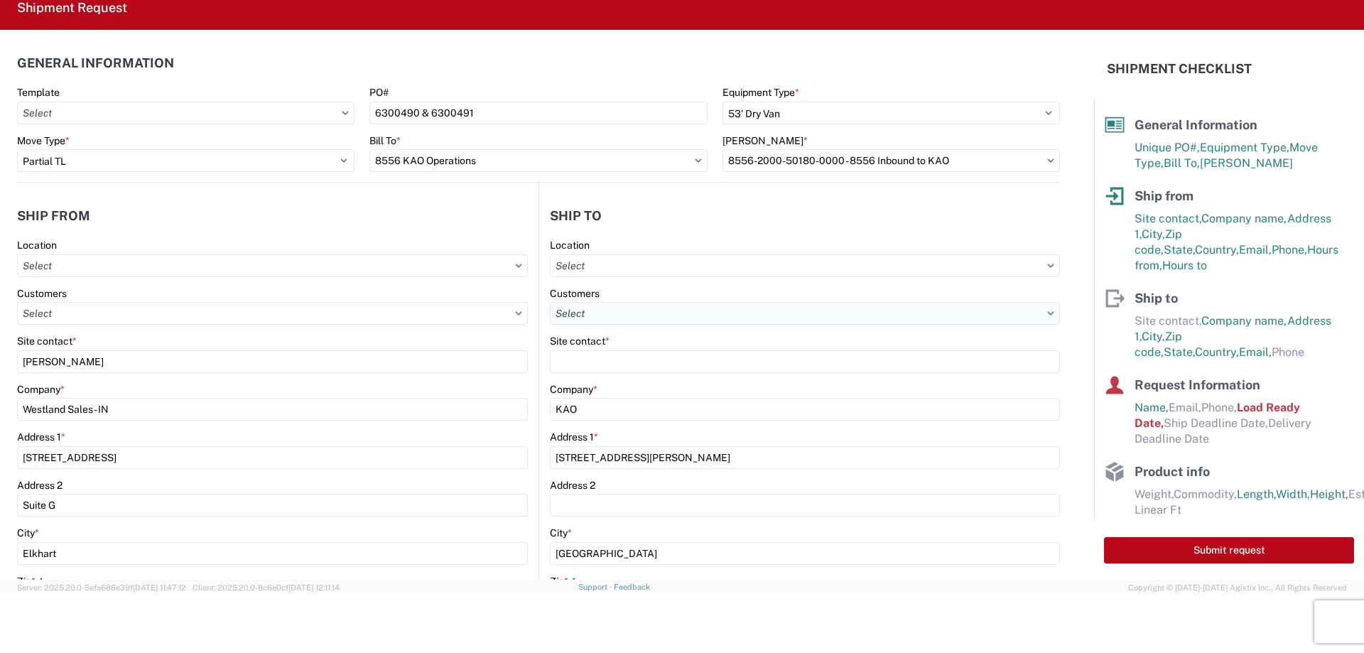
scroll to position [71, 0]
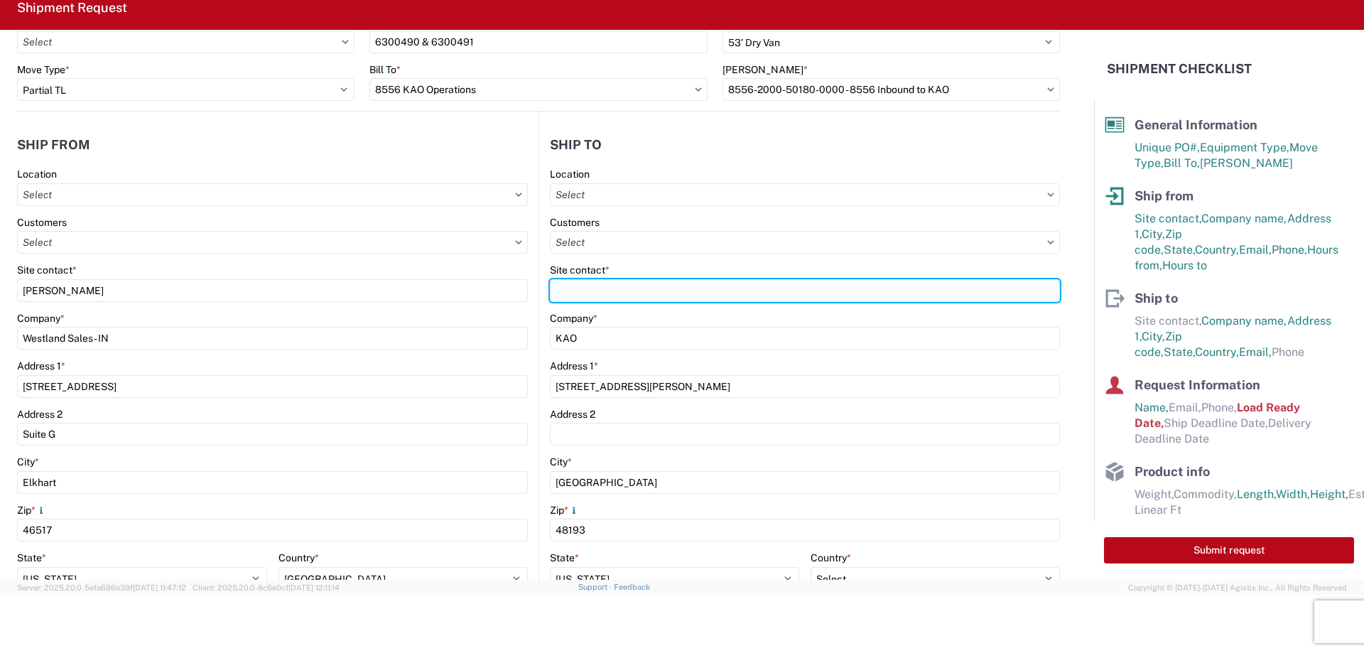
paste input "Kristina Bishop"
type input "Kristina Bishop"
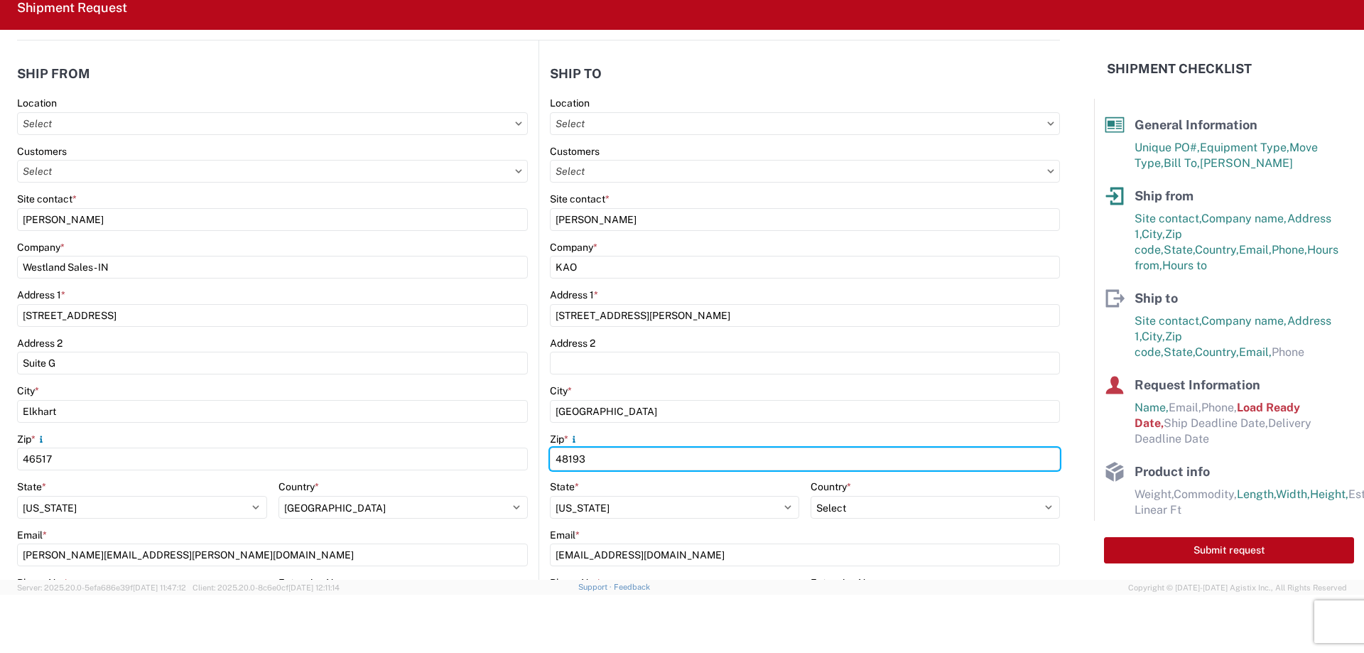
scroll to position [213, 0]
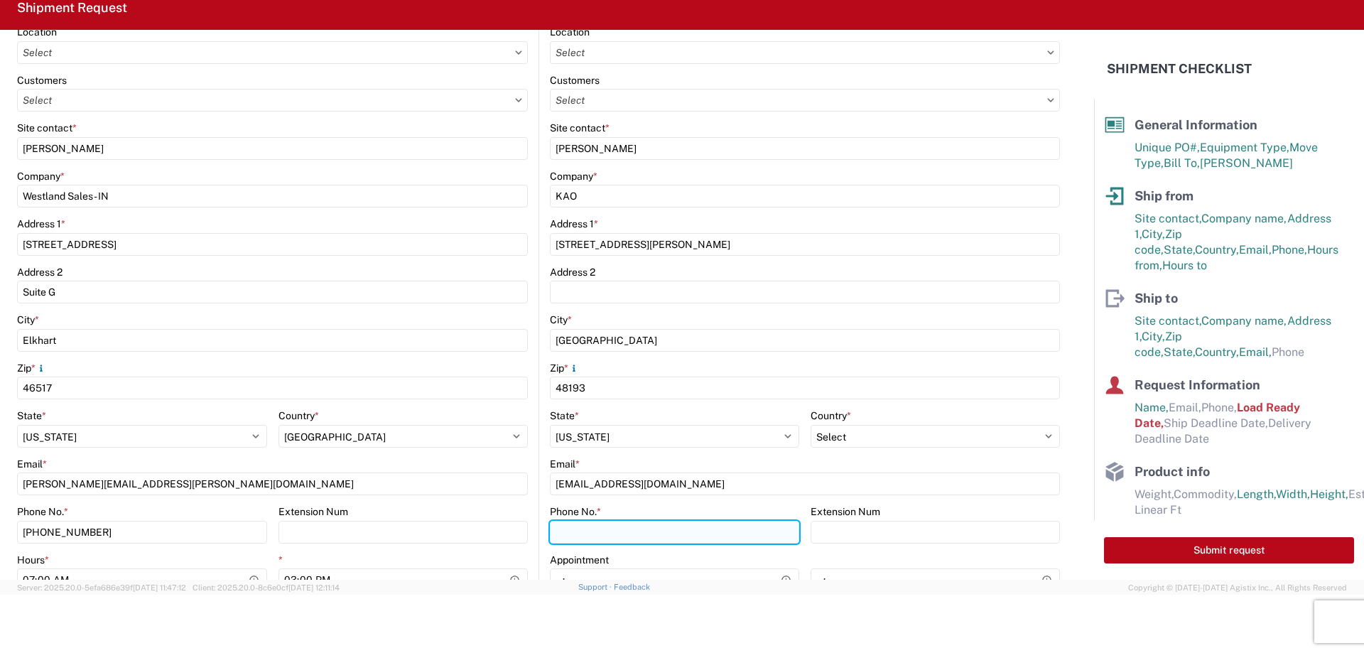
paste input "570-655-4514 ext. 3960"
click at [652, 531] on input "570-655-4514 ext. 3960" at bounding box center [674, 532] width 249 height 23
type input "570-655-4514"
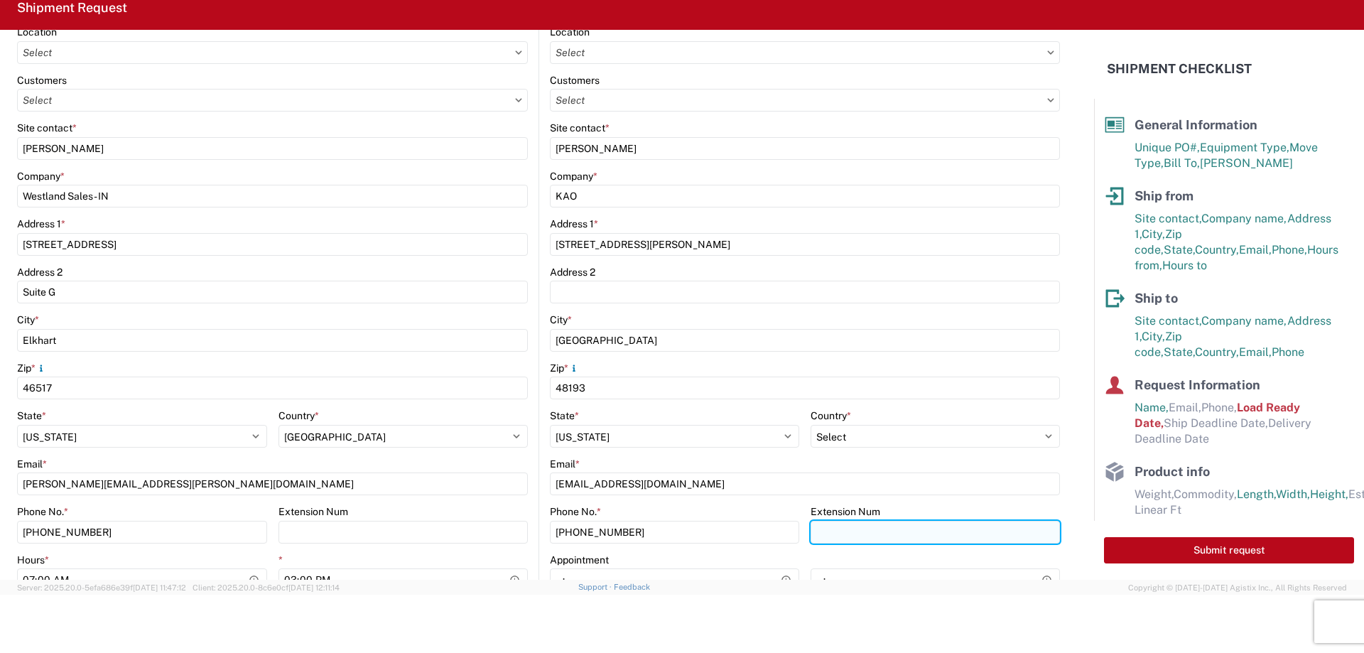
paste input "3960"
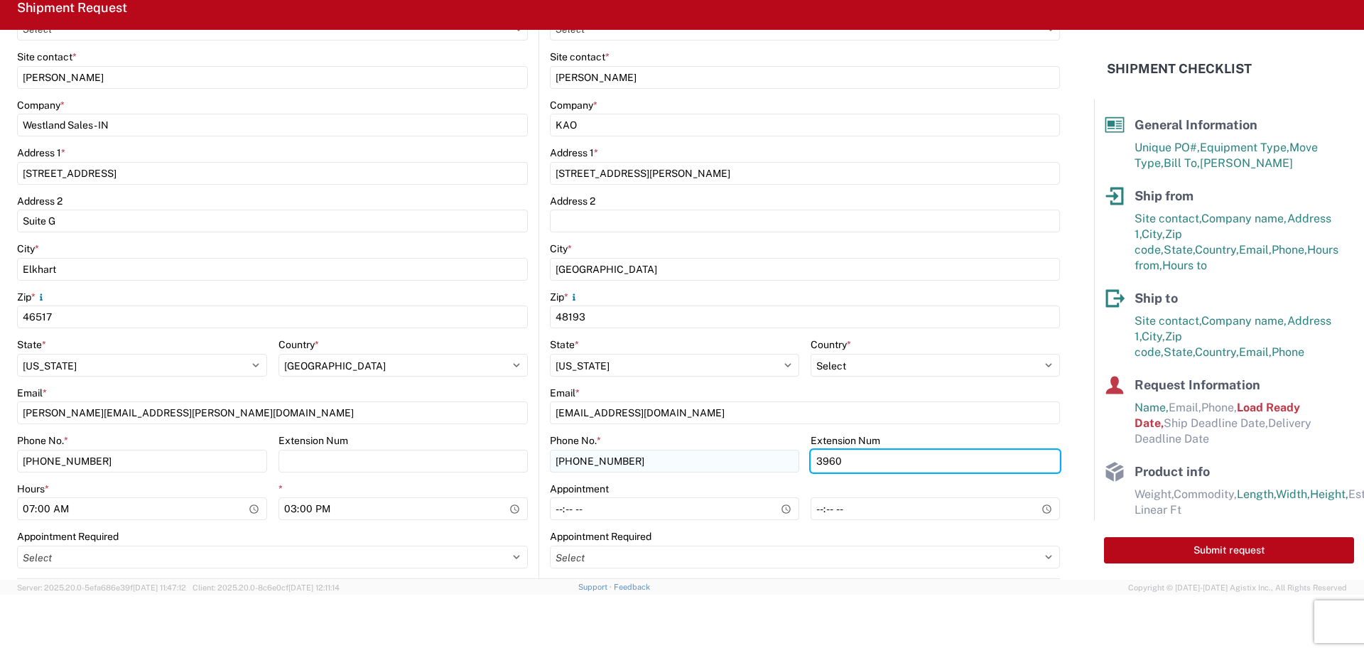
scroll to position [355, 0]
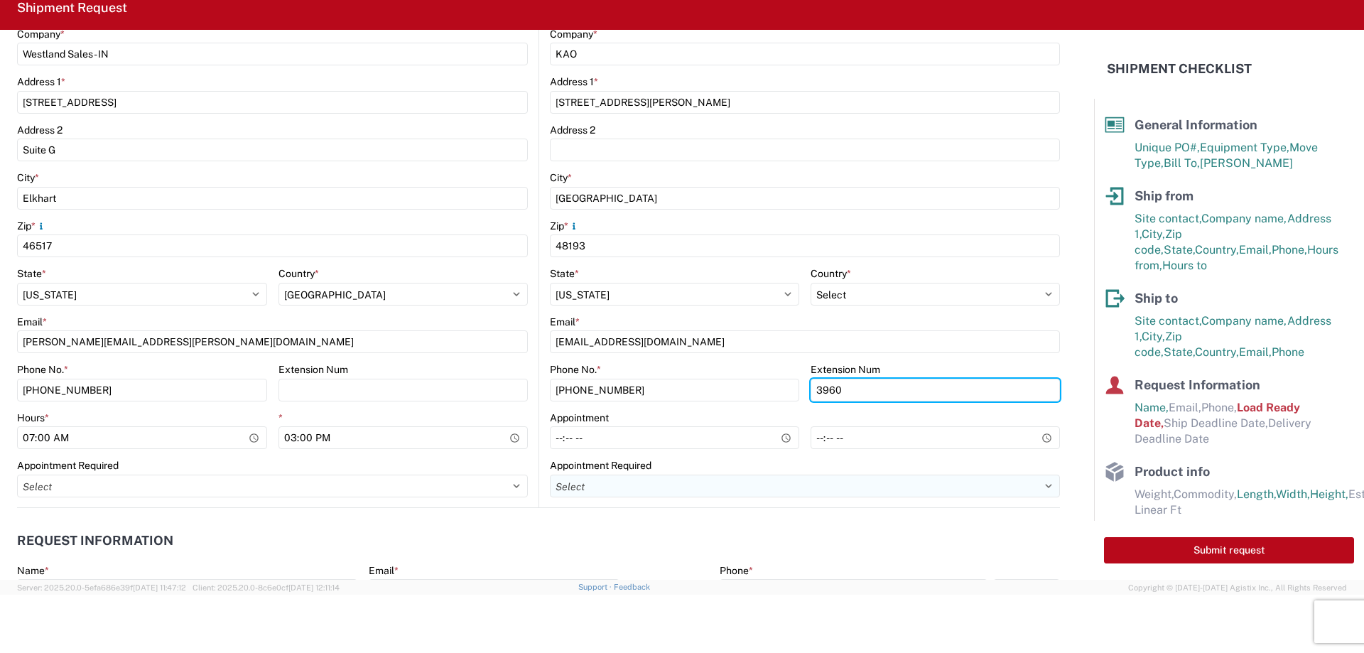
type input "3960"
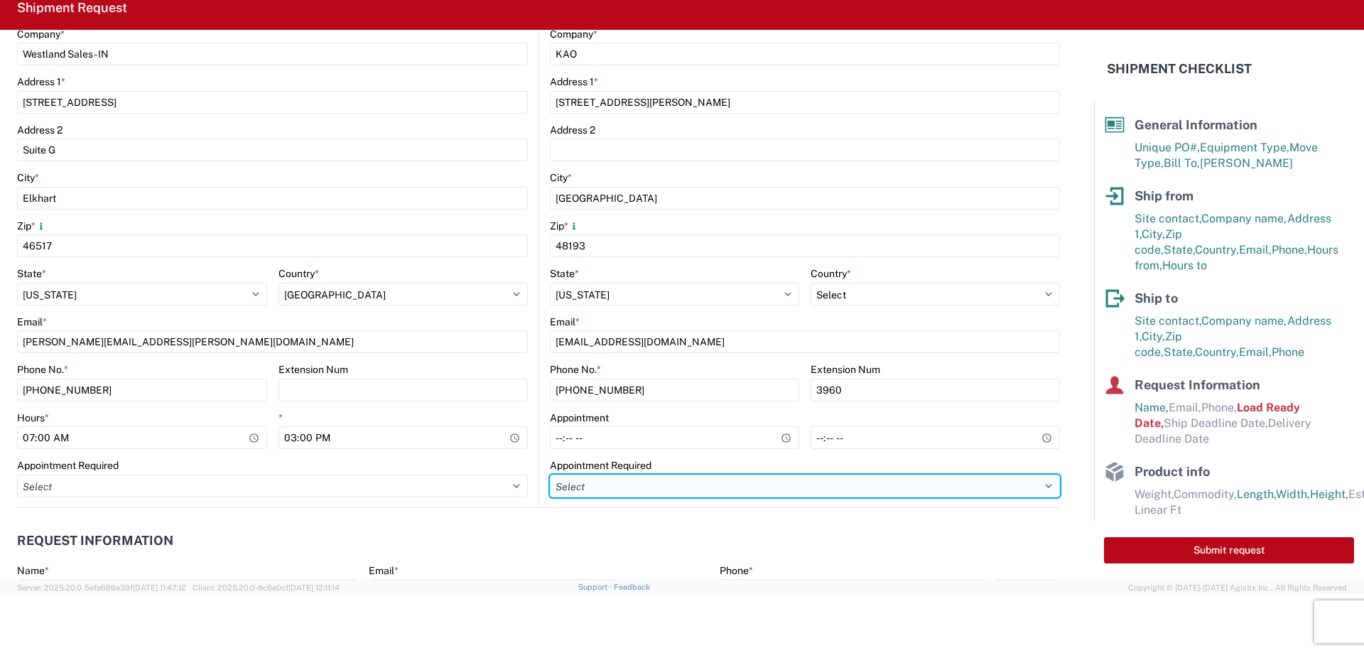
click at [640, 484] on select "Select Appt Required Appt Not Required Appt - First available" at bounding box center [805, 486] width 510 height 23
select select "apptRequired"
click at [550, 475] on select "Select Appt Required Appt Not Required Appt - First available" at bounding box center [805, 486] width 510 height 23
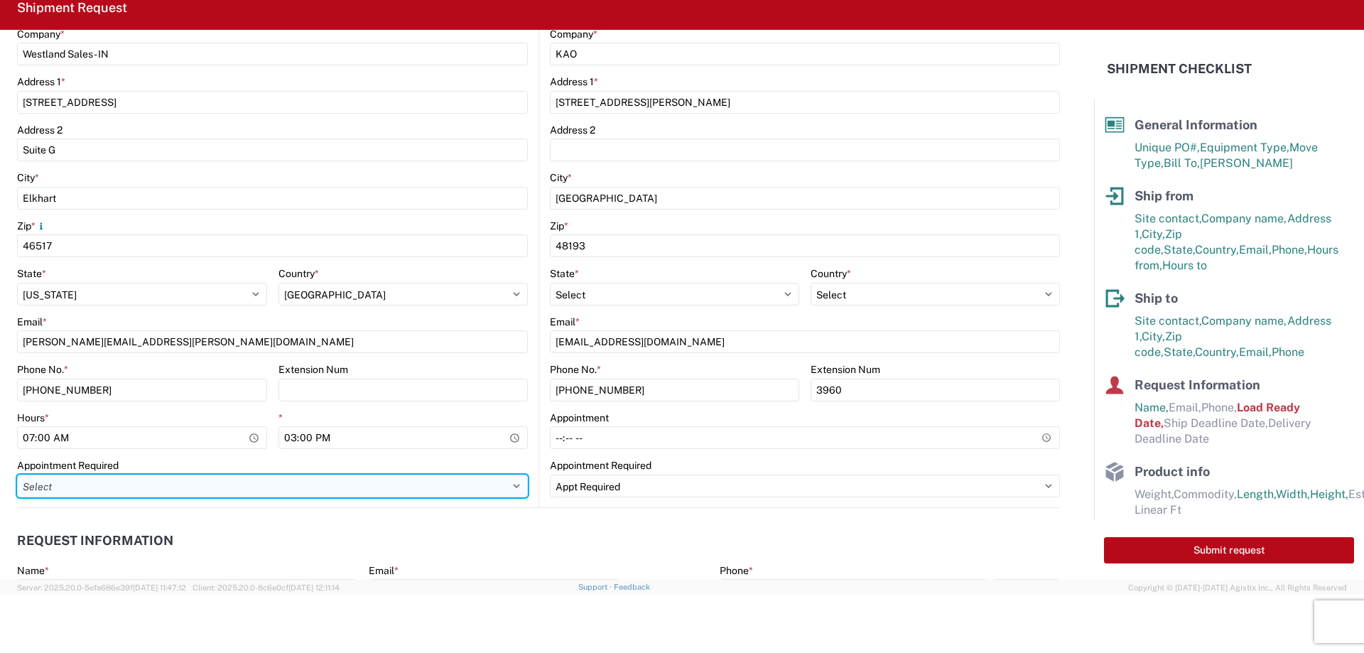
click at [451, 485] on select "Select Appt Required Appt Not Required Appt - First available" at bounding box center [272, 486] width 511 height 23
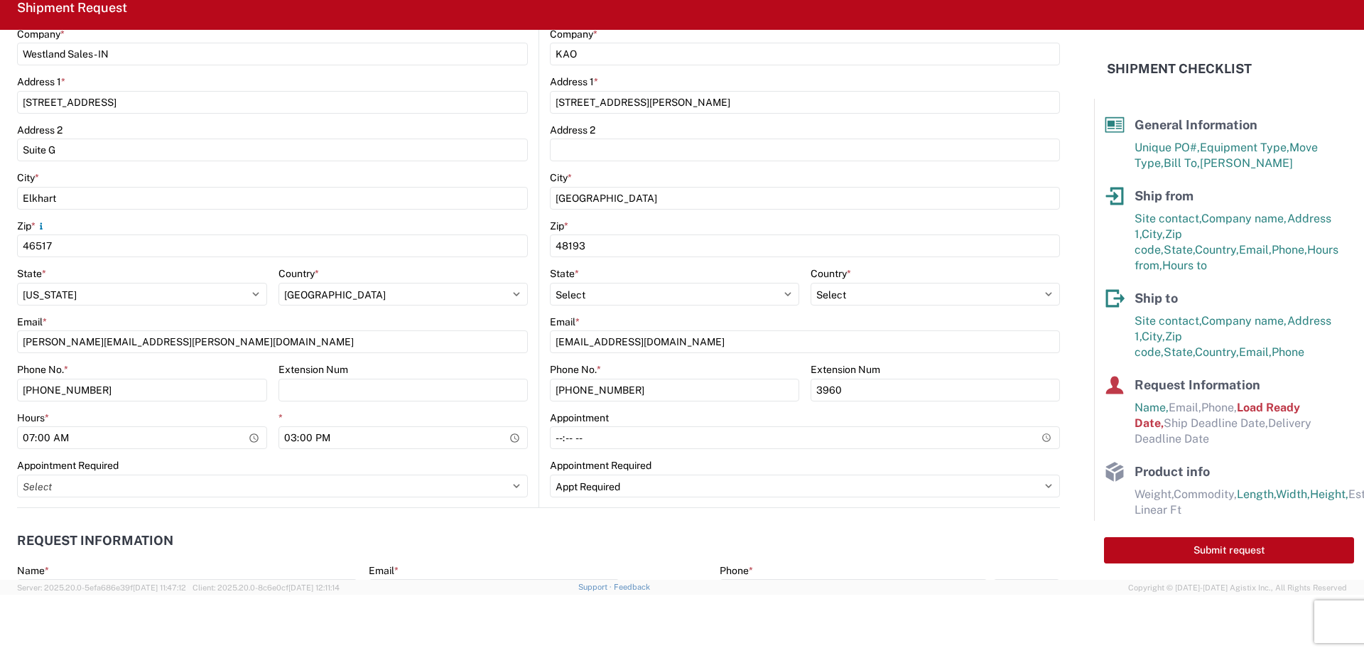
click at [426, 522] on agx-request-info "Request Information Name * Kristina Bishop Email * Merchant Phone * Load Ready …" at bounding box center [538, 584] width 1043 height 153
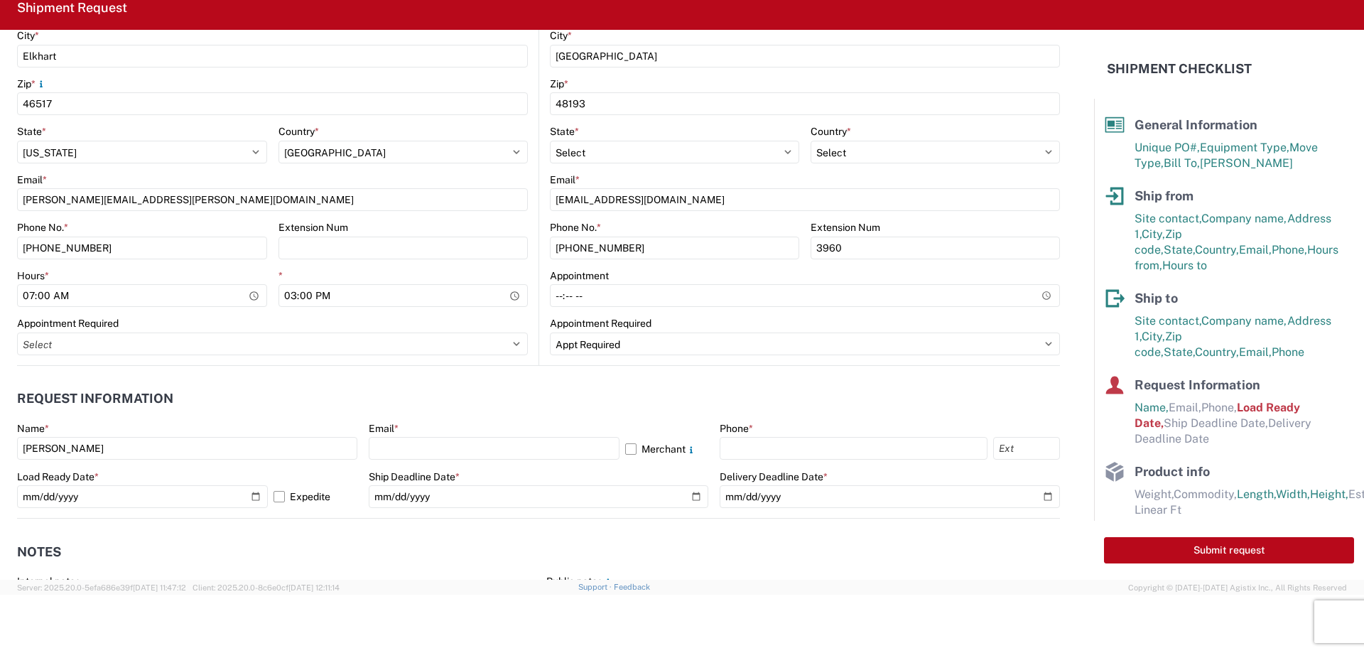
scroll to position [568, 0]
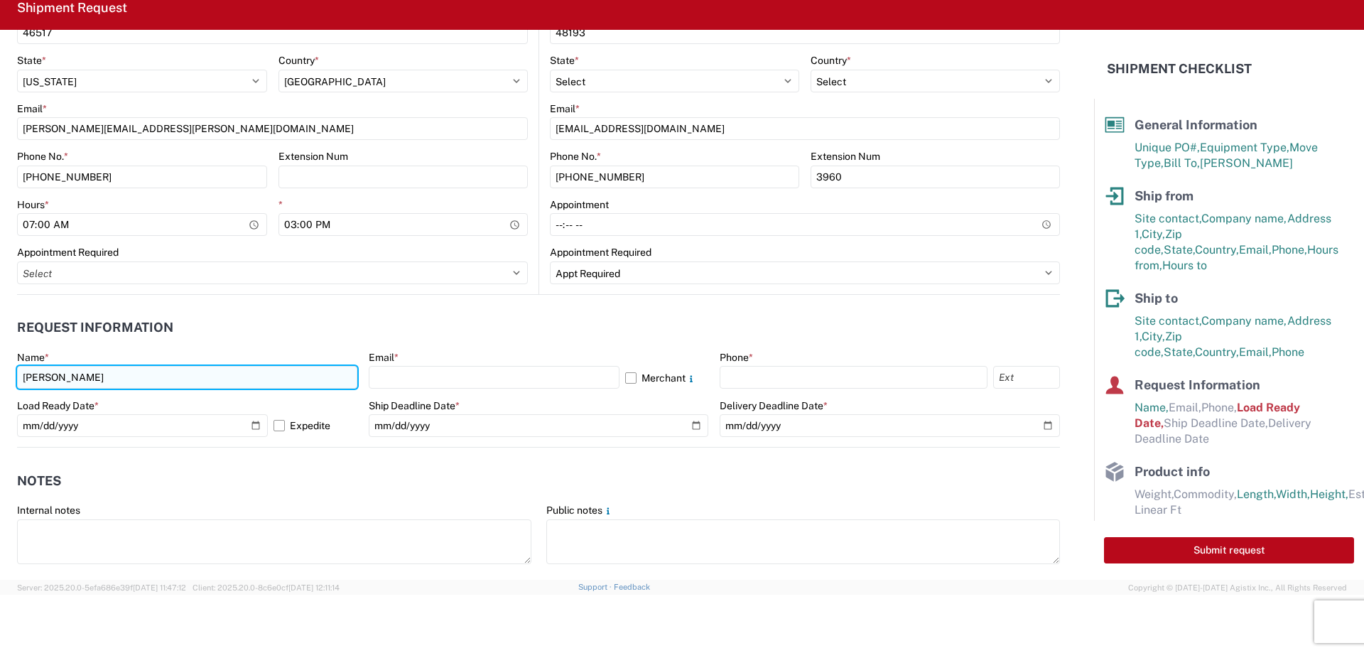
click at [139, 384] on input "Kristina Bishop" at bounding box center [187, 377] width 340 height 23
click at [138, 384] on input "Kristina Bishop" at bounding box center [187, 377] width 340 height 23
type input "ERIC JOSEPH"
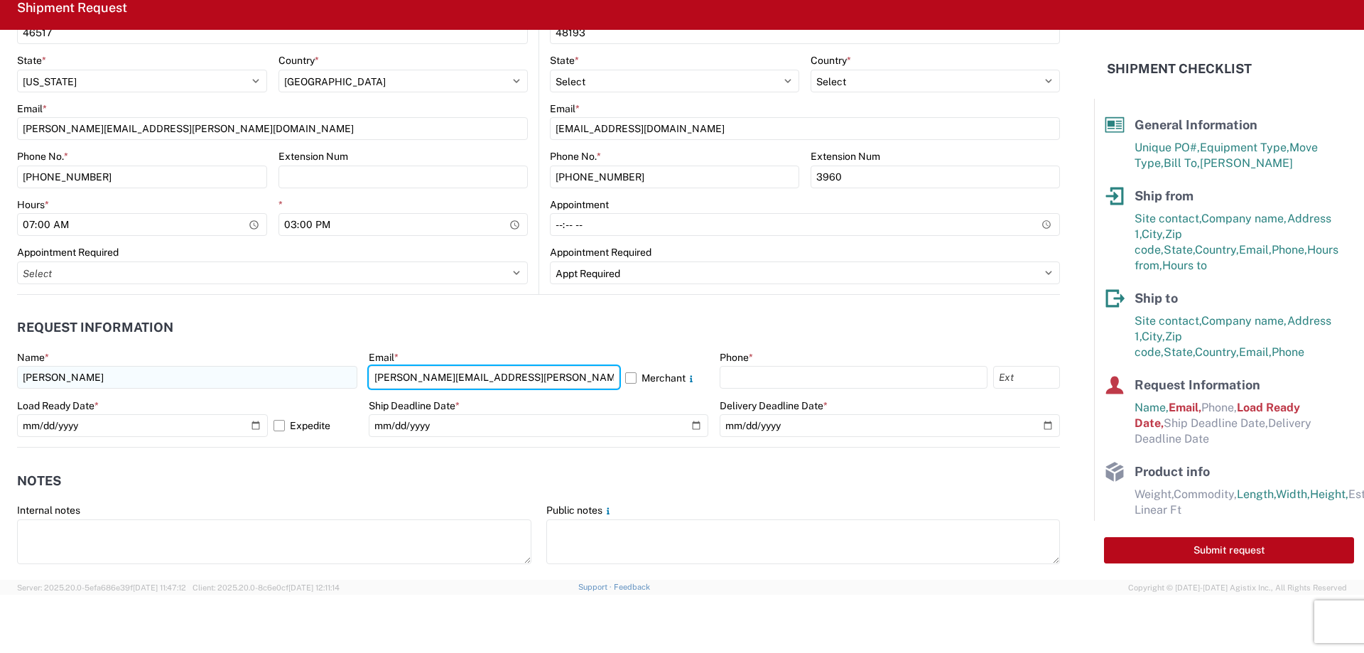
type input "ERIC.JOSEPH@WESTLANDSALES.COM"
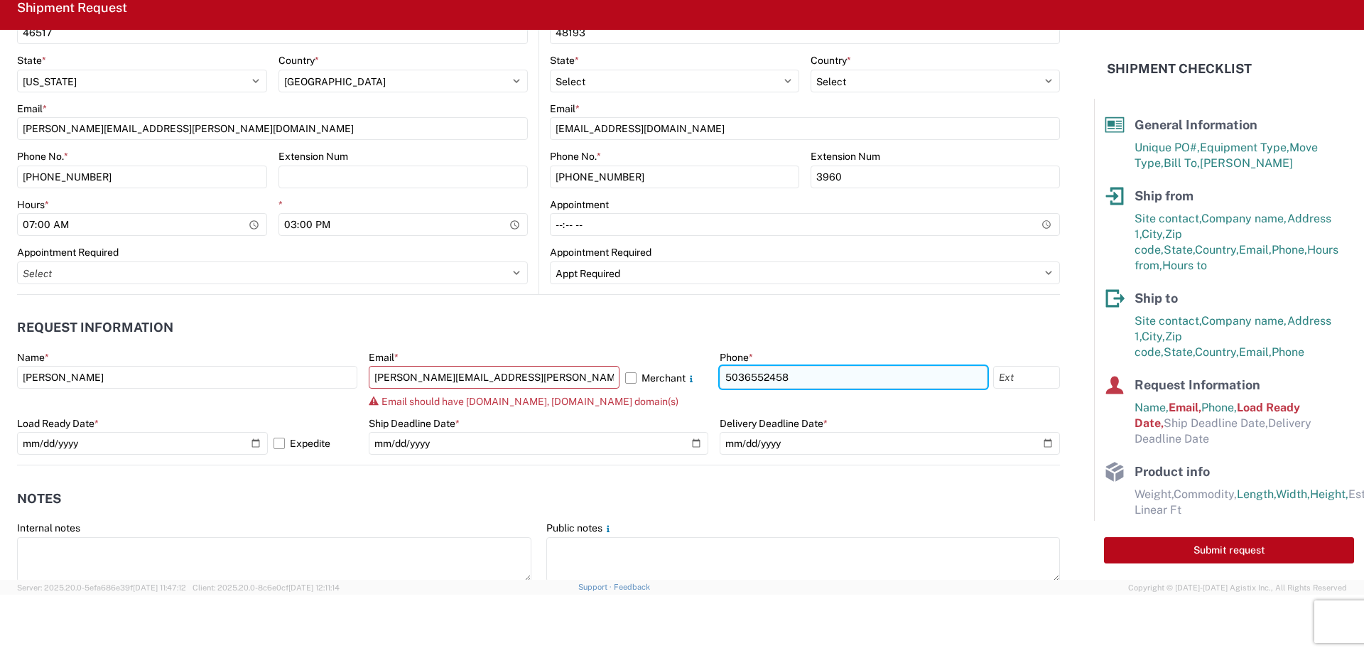
drag, startPoint x: 663, startPoint y: 296, endPoint x: 775, endPoint y: 384, distance: 142.7
click at [775, 384] on input "5036552458" at bounding box center [854, 377] width 268 height 23
click at [777, 375] on input "5036552458" at bounding box center [854, 377] width 268 height 23
type input "50365552563"
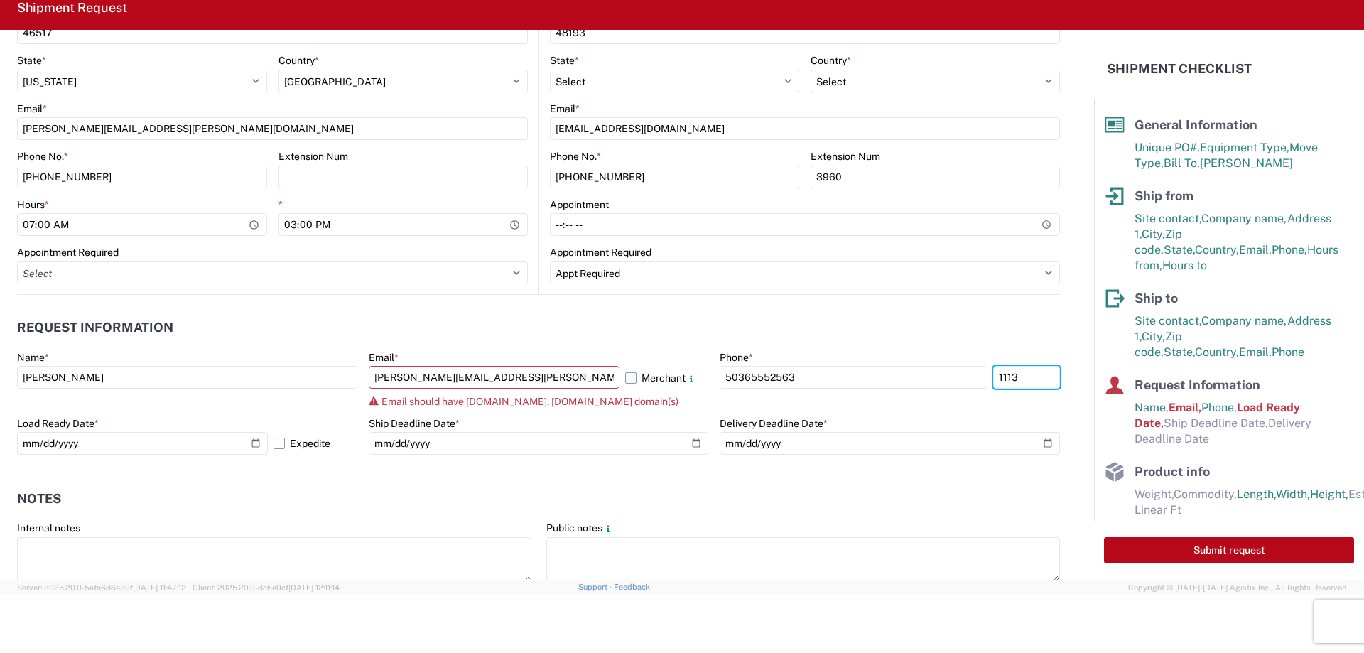
type input "1113"
click at [625, 374] on label "Merchant" at bounding box center [667, 377] width 84 height 23
click at [0, 0] on input "Merchant" at bounding box center [0, 0] width 0 height 0
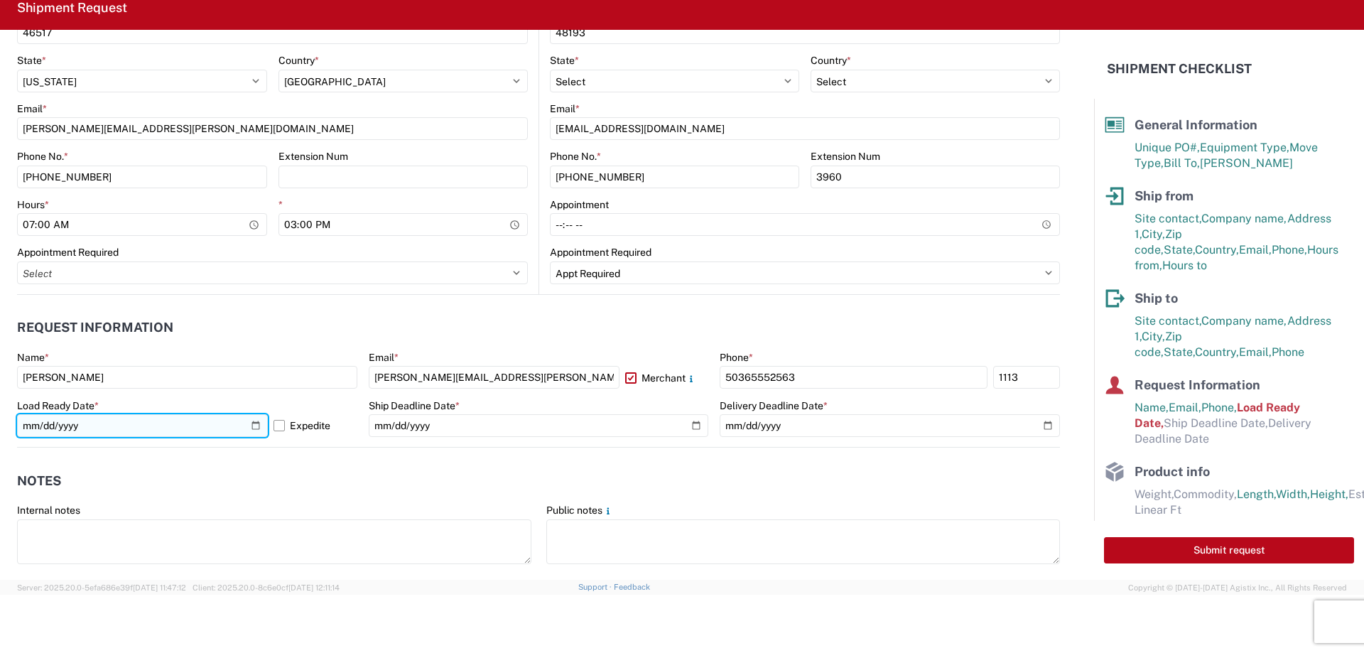
click at [252, 422] on input "2025-10-09" at bounding box center [142, 425] width 251 height 23
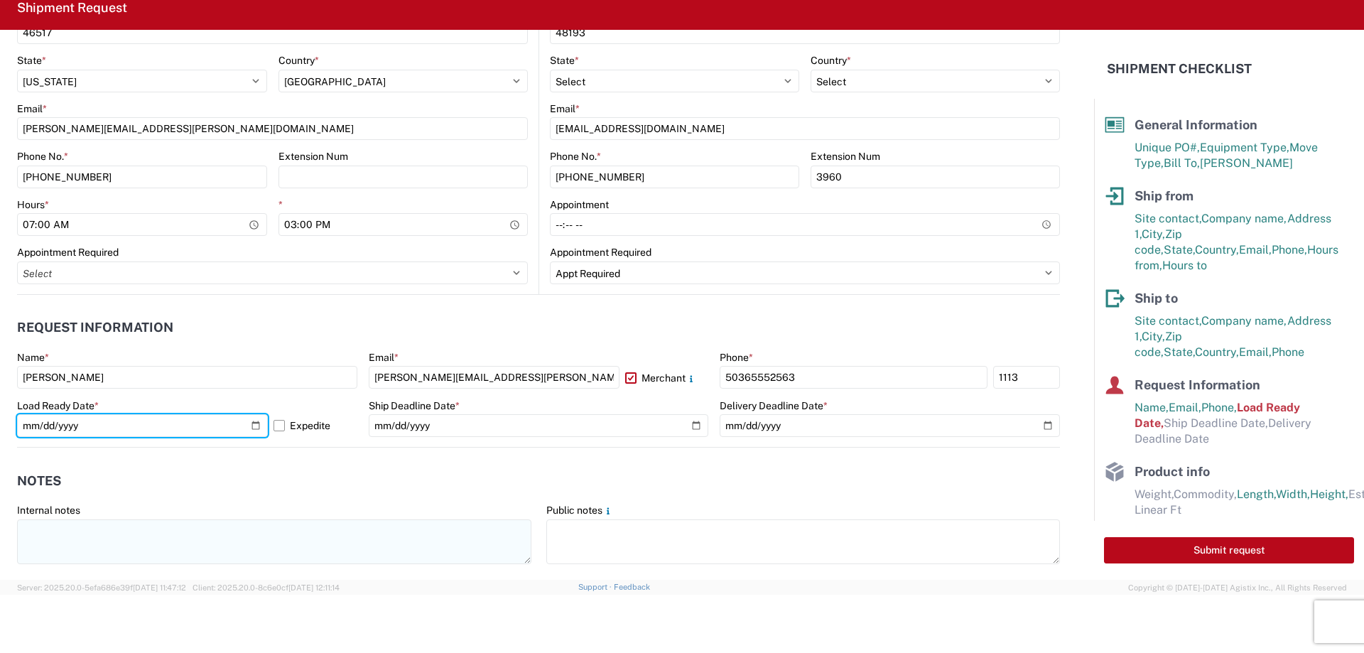
type input "2025-10-10"
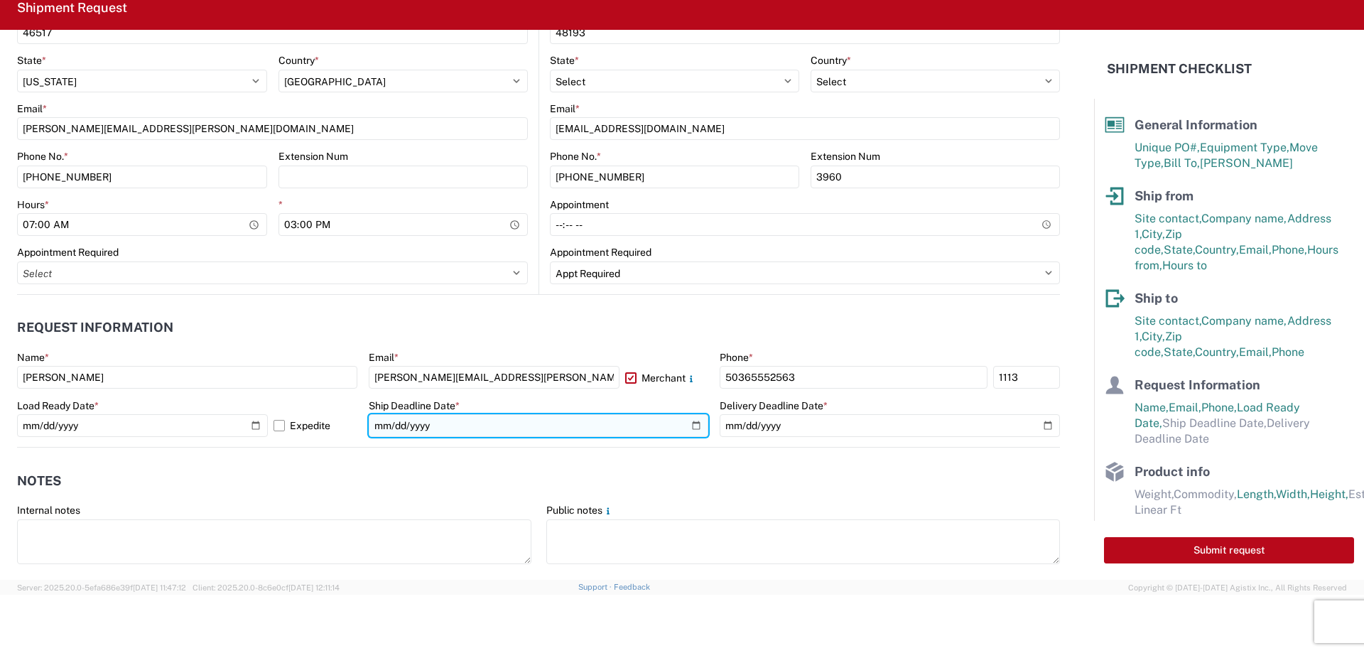
click at [510, 421] on input "date" at bounding box center [539, 425] width 340 height 23
click at [686, 427] on input "date" at bounding box center [539, 425] width 340 height 23
type input "2025-10-10"
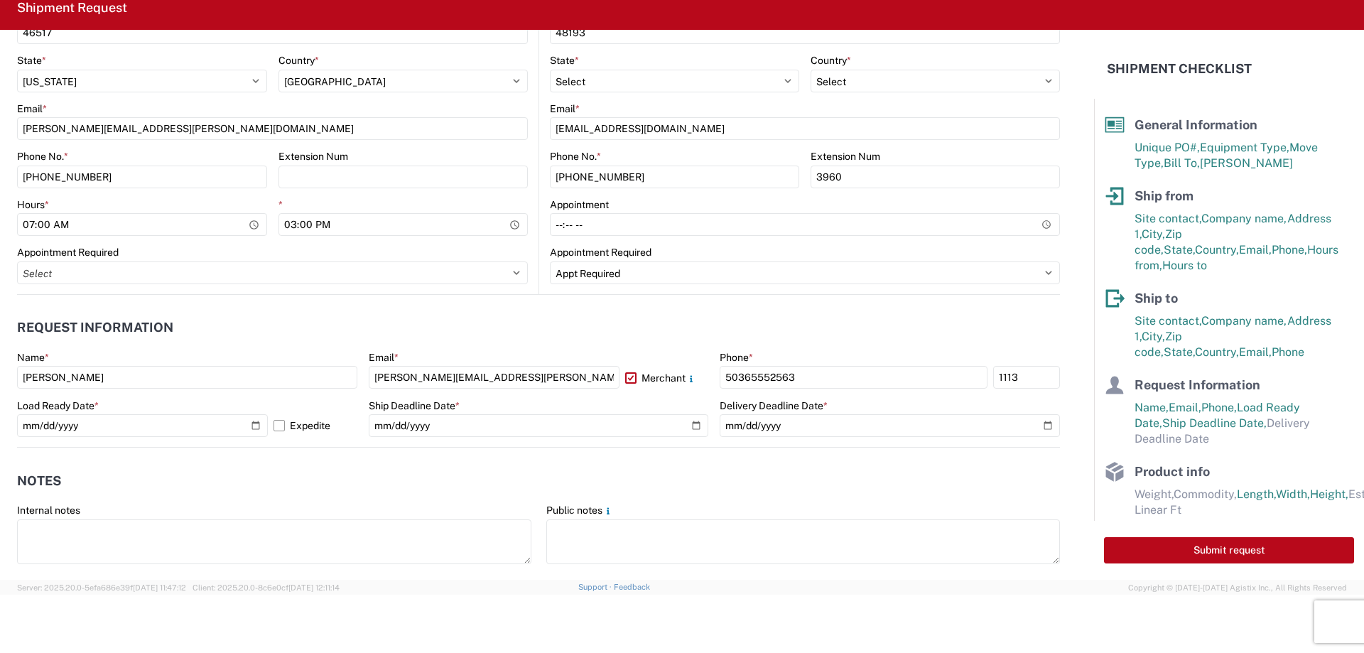
click at [1050, 424] on form "General Information Template PO# 6300490 & 6300491 Equipment Type * Select 53’ …" at bounding box center [547, 305] width 1094 height 550
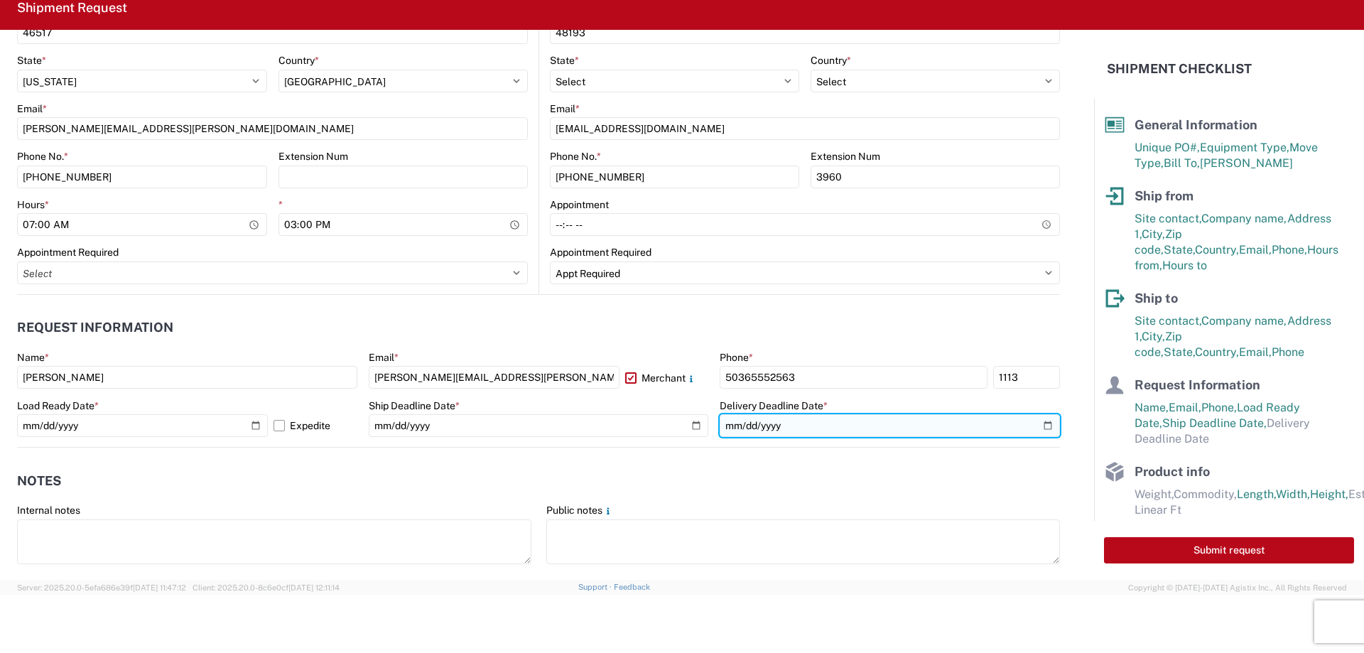
click at [1034, 429] on input "date" at bounding box center [890, 425] width 340 height 23
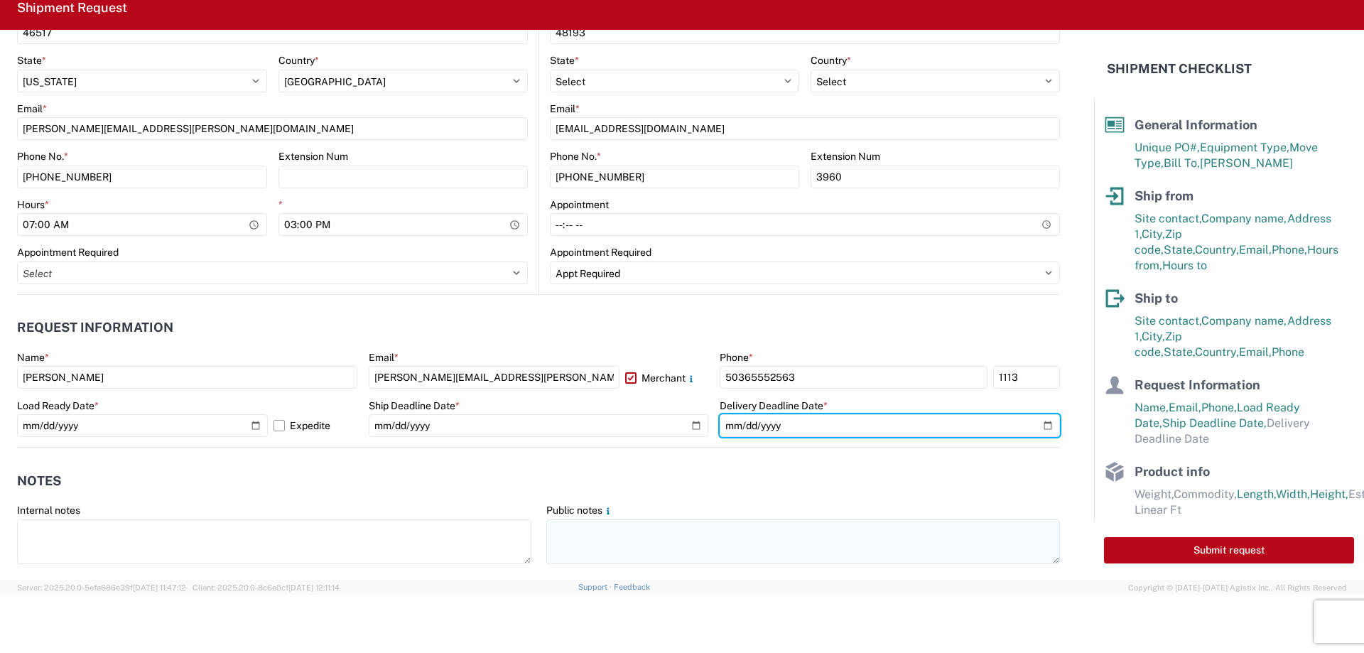
type input "2025-10-14"
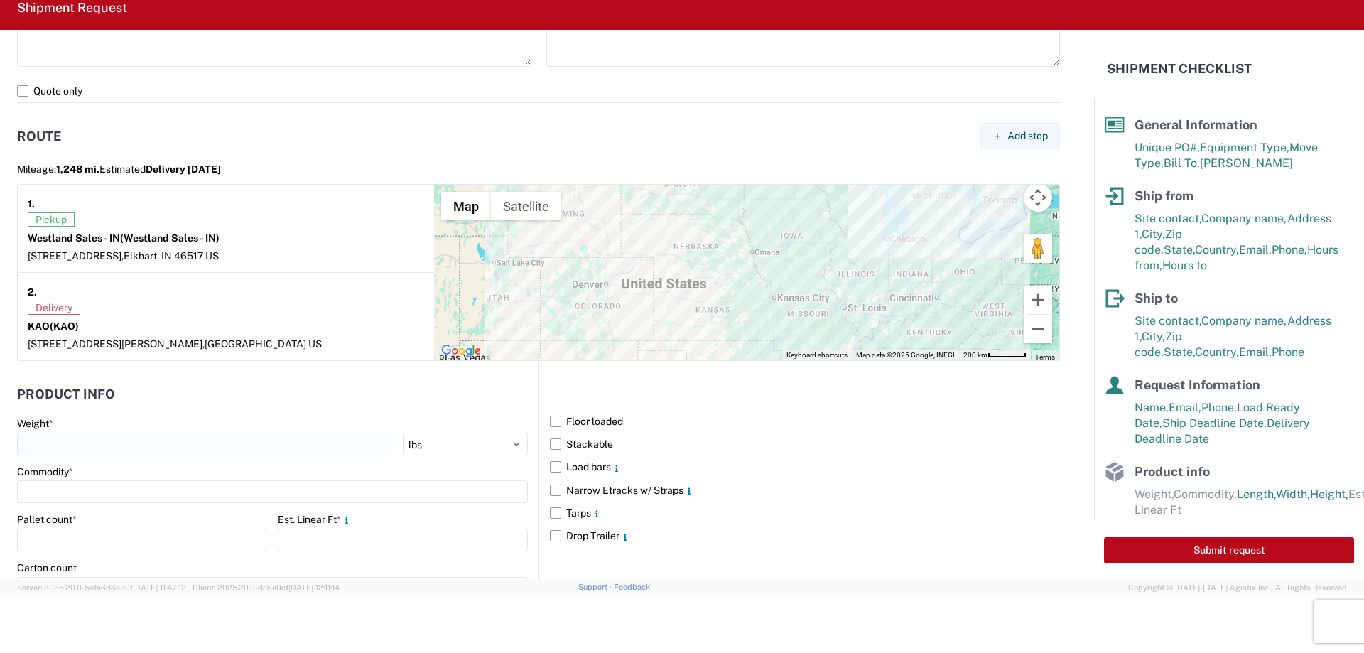
scroll to position [1137, 0]
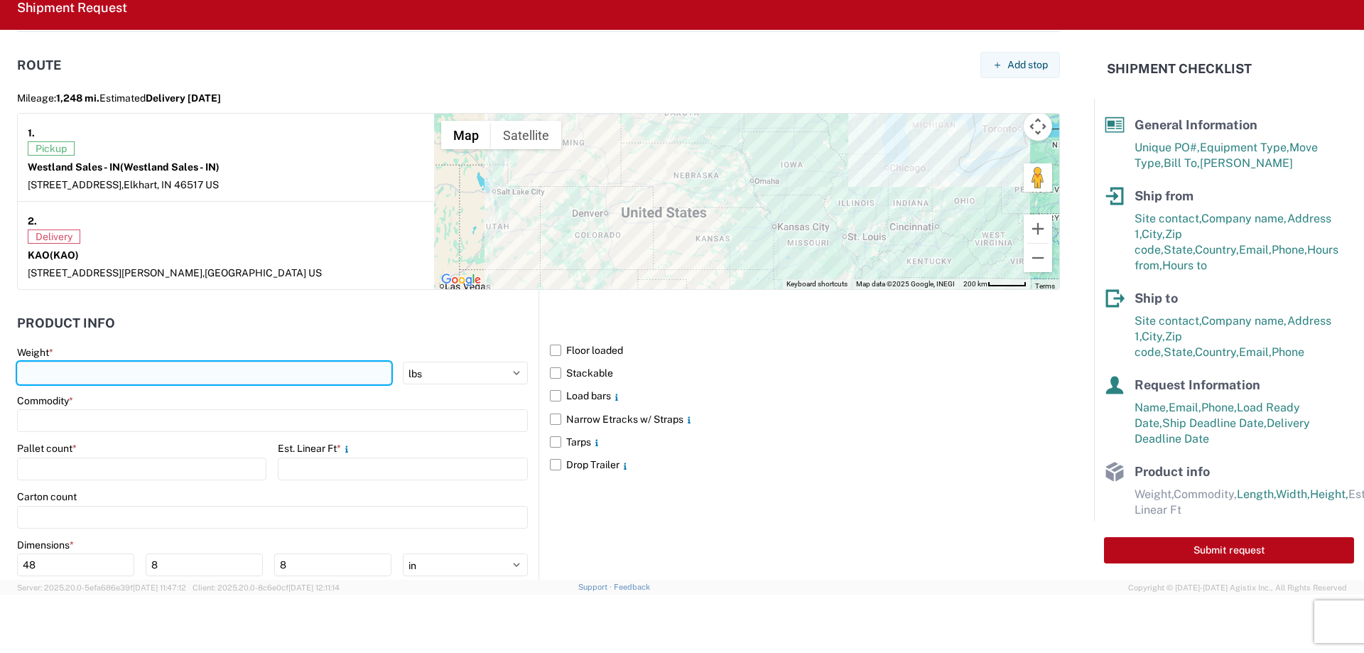
click at [80, 365] on input "number" at bounding box center [204, 373] width 374 height 23
type input "8102"
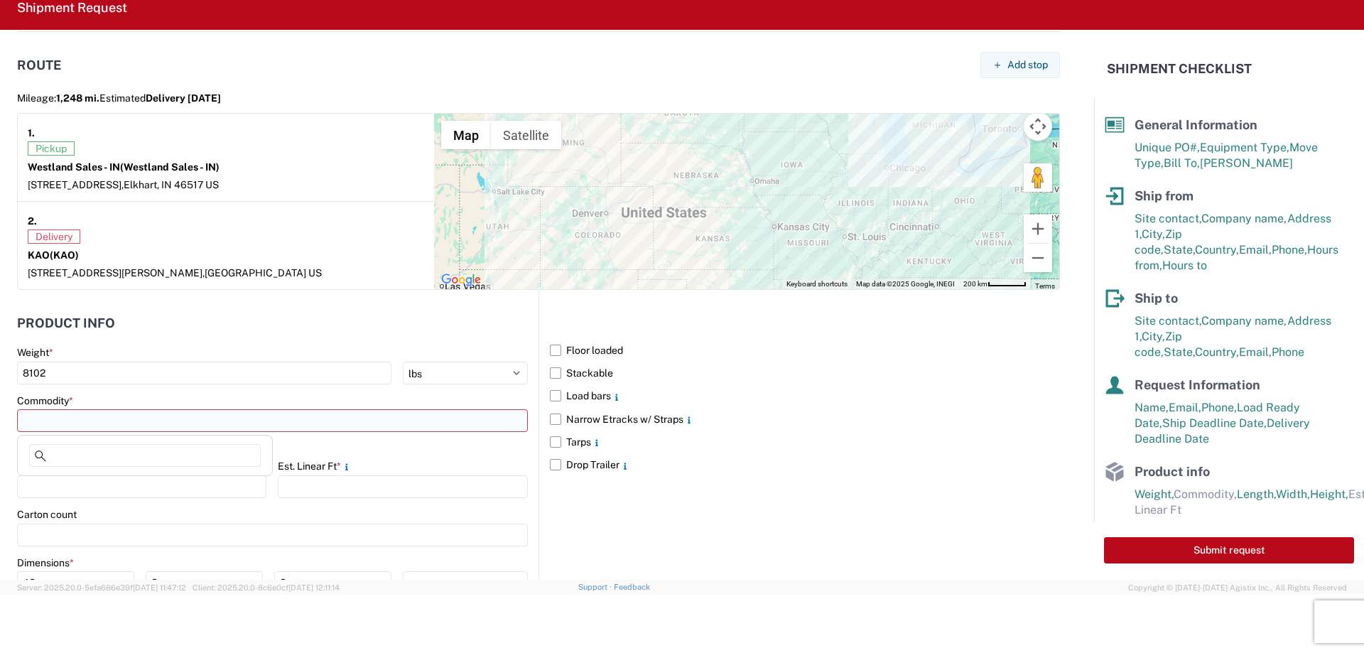
click at [94, 424] on input at bounding box center [272, 420] width 511 height 23
click at [56, 460] on agx-block-ui "Home Shipment request Shipment tracking Shipment Request General Information Te…" at bounding box center [682, 268] width 1364 height 653
click at [70, 425] on input at bounding box center [272, 420] width 511 height 23
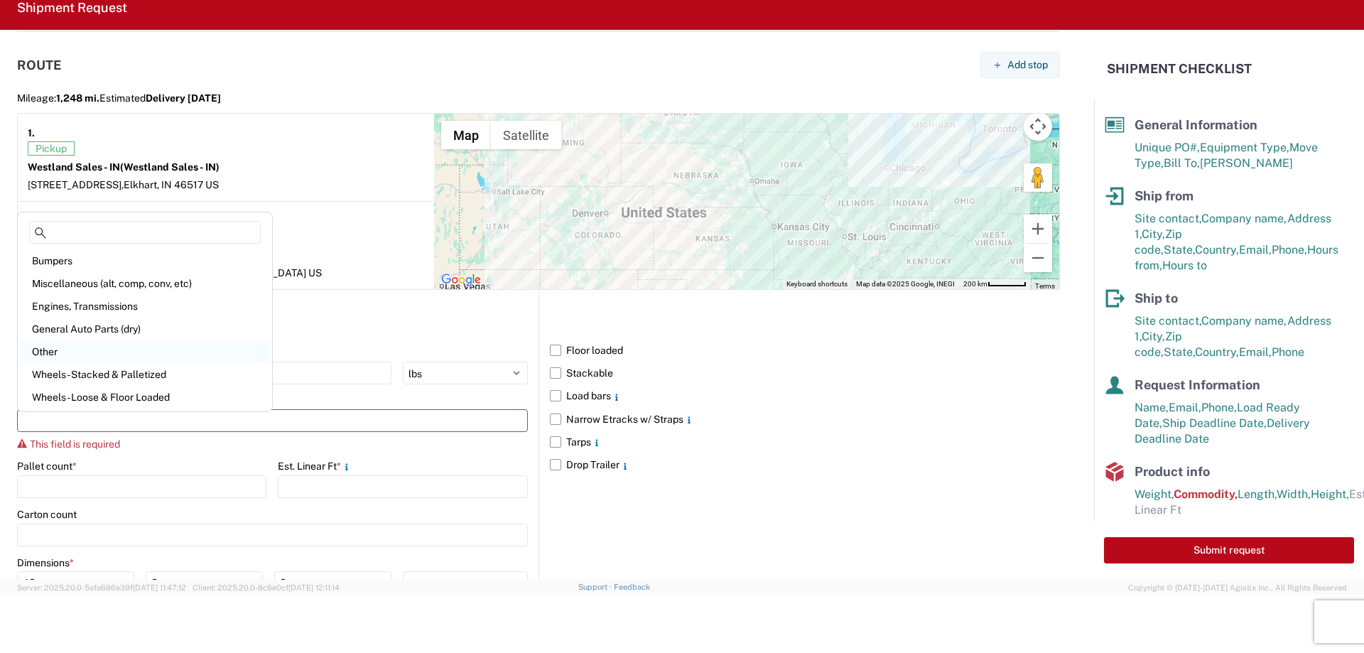
click at [54, 350] on div "Other" at bounding box center [145, 351] width 249 height 23
type input "Other"
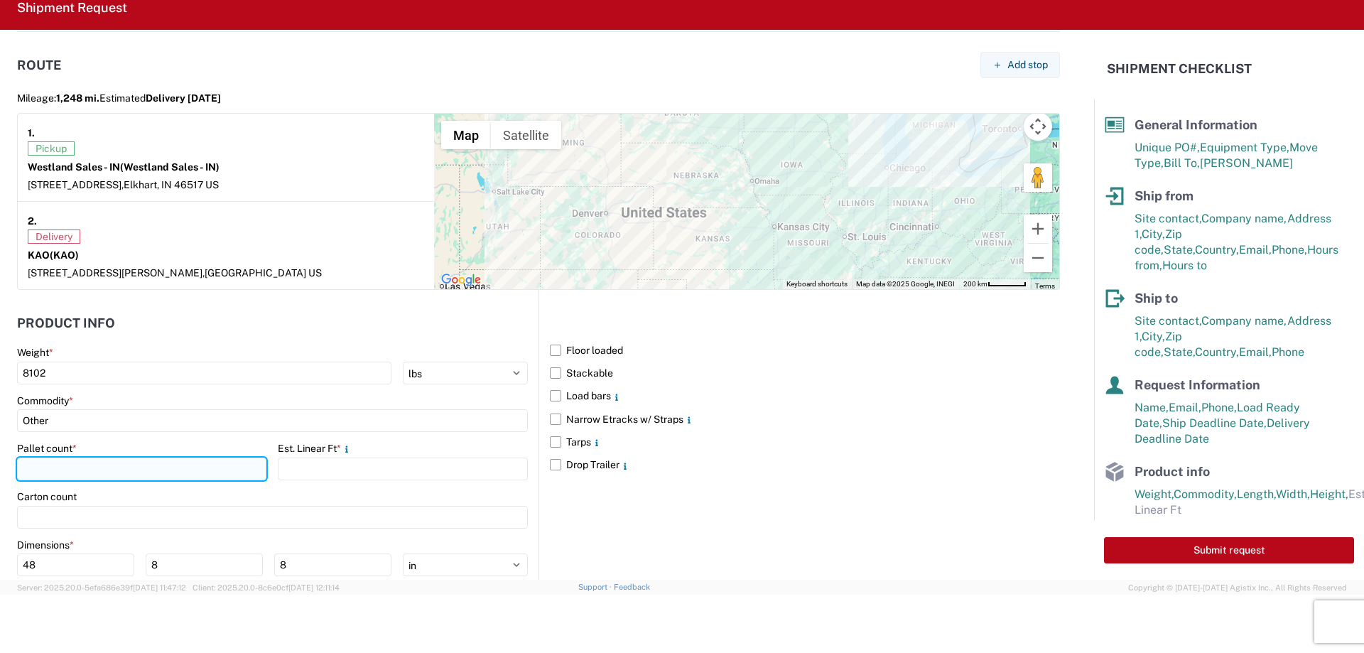
click at [69, 468] on input "number" at bounding box center [141, 469] width 249 height 23
type input "7"
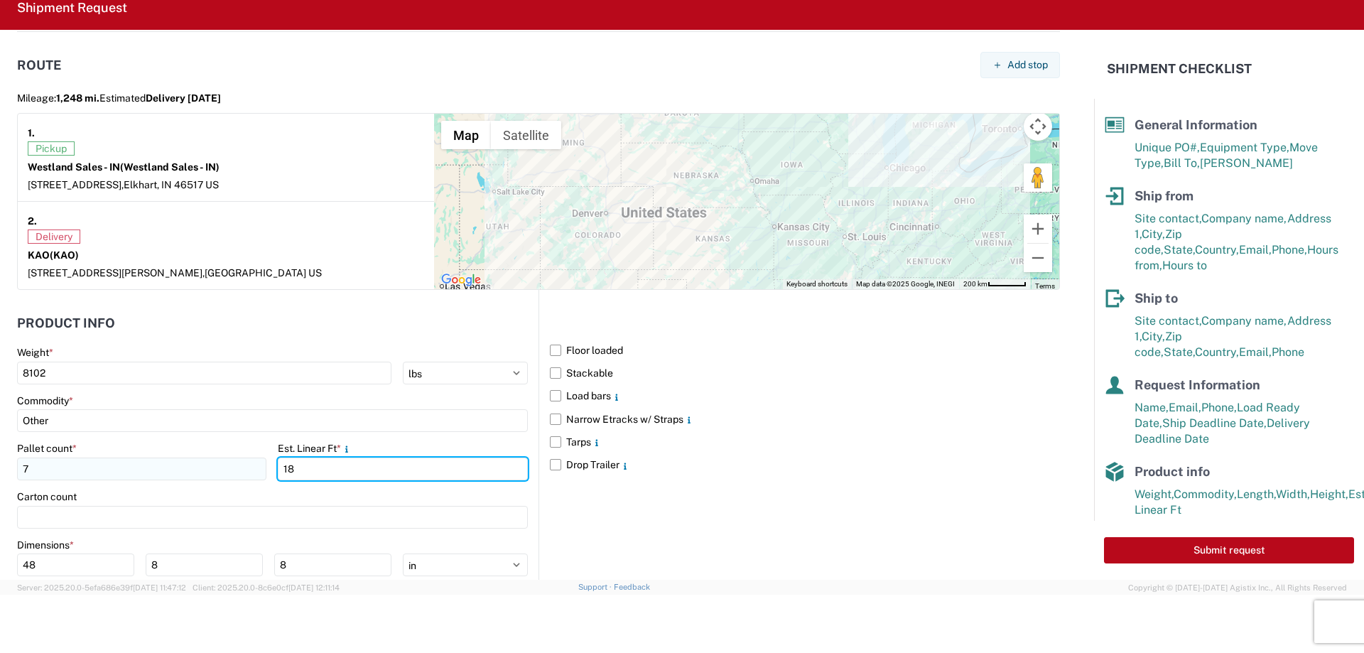
type input "18"
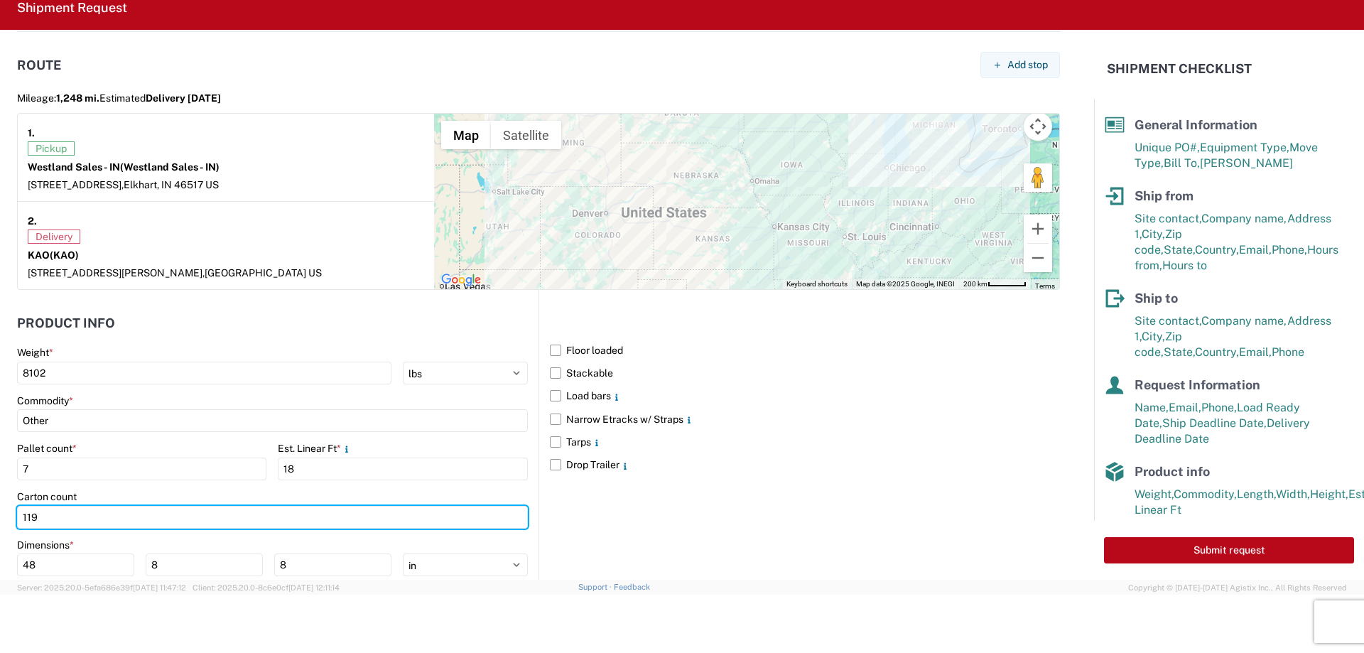
scroll to position [1239, 0]
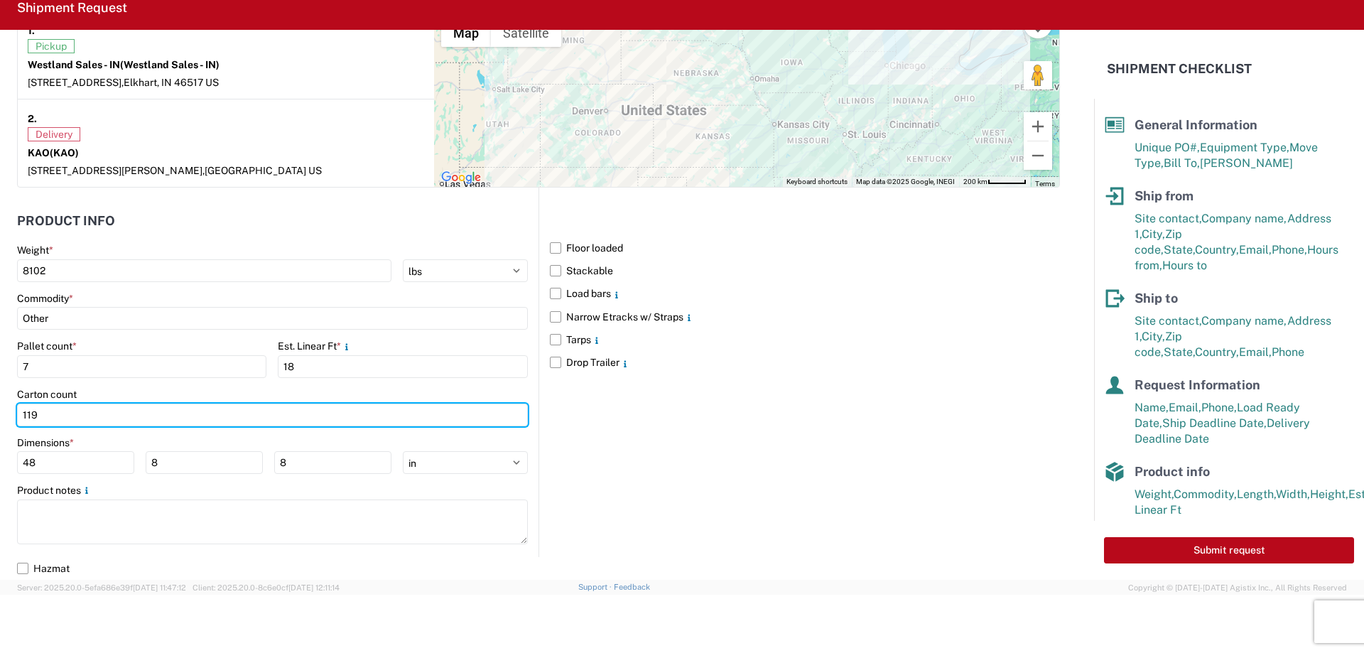
type input "119"
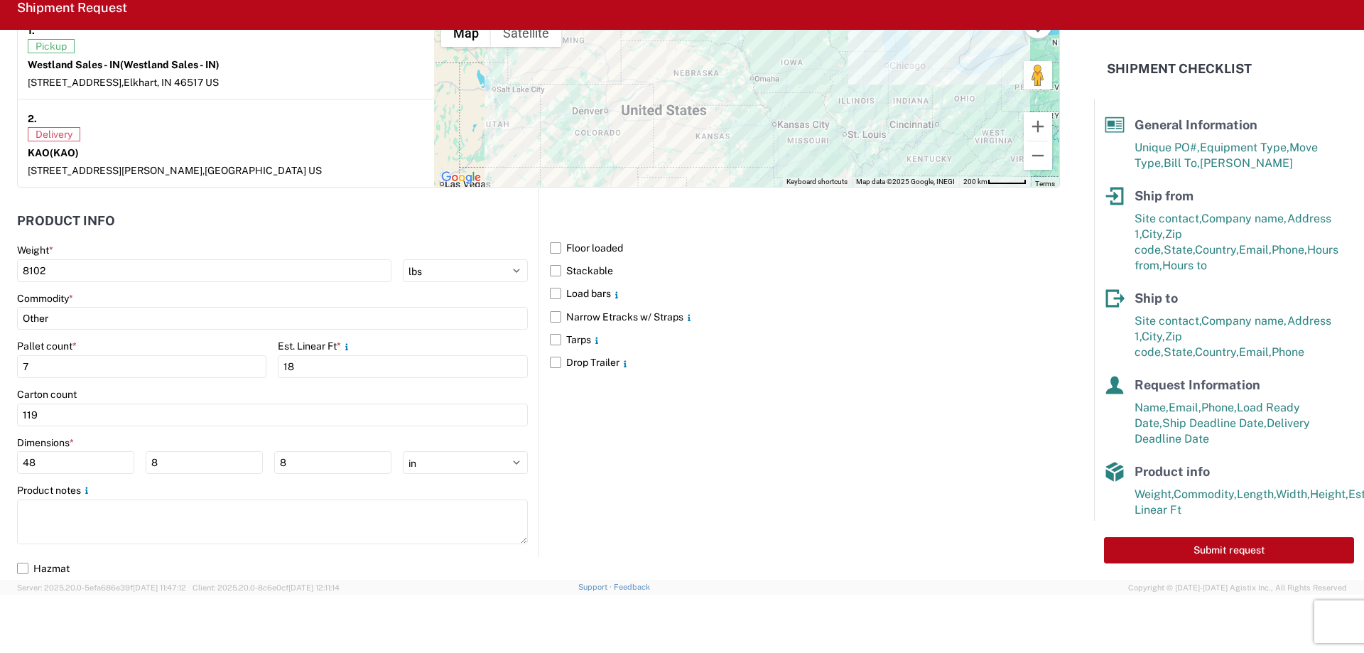
click at [85, 476] on main "Weight * 8102 kgs lbs Commodity * Other Pallet count * 7 Est. Linear Ft * 18 Ca…" at bounding box center [278, 400] width 522 height 313
click at [68, 458] on input "48" at bounding box center [75, 462] width 117 height 23
type input "52"
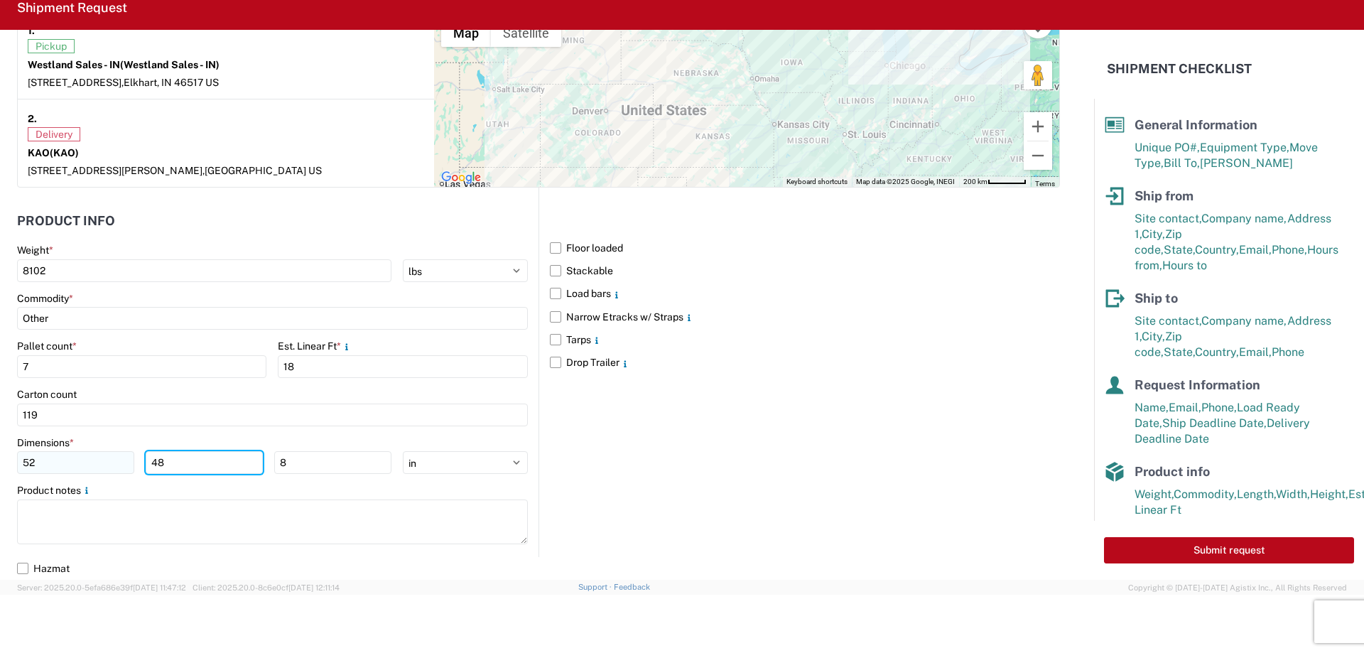
type input "48"
type input "80"
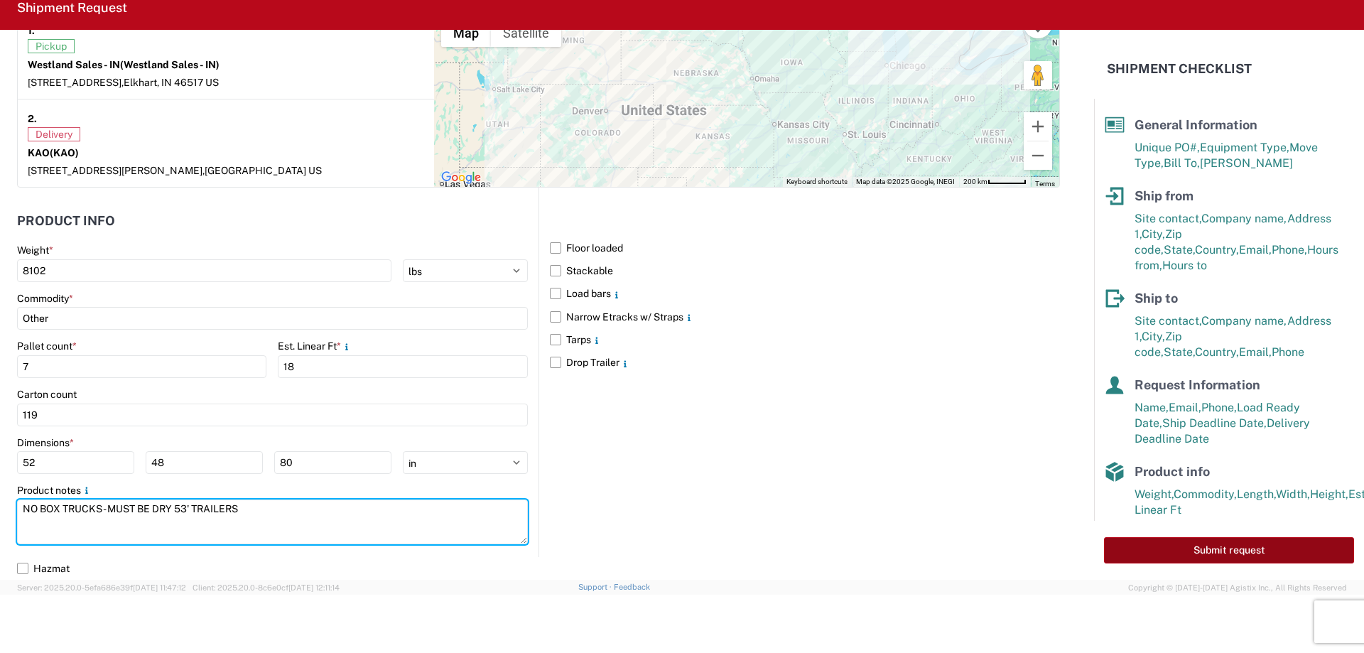
type textarea "NO BOX TRUCKS - MUST BE DRY 53' TRAILERS"
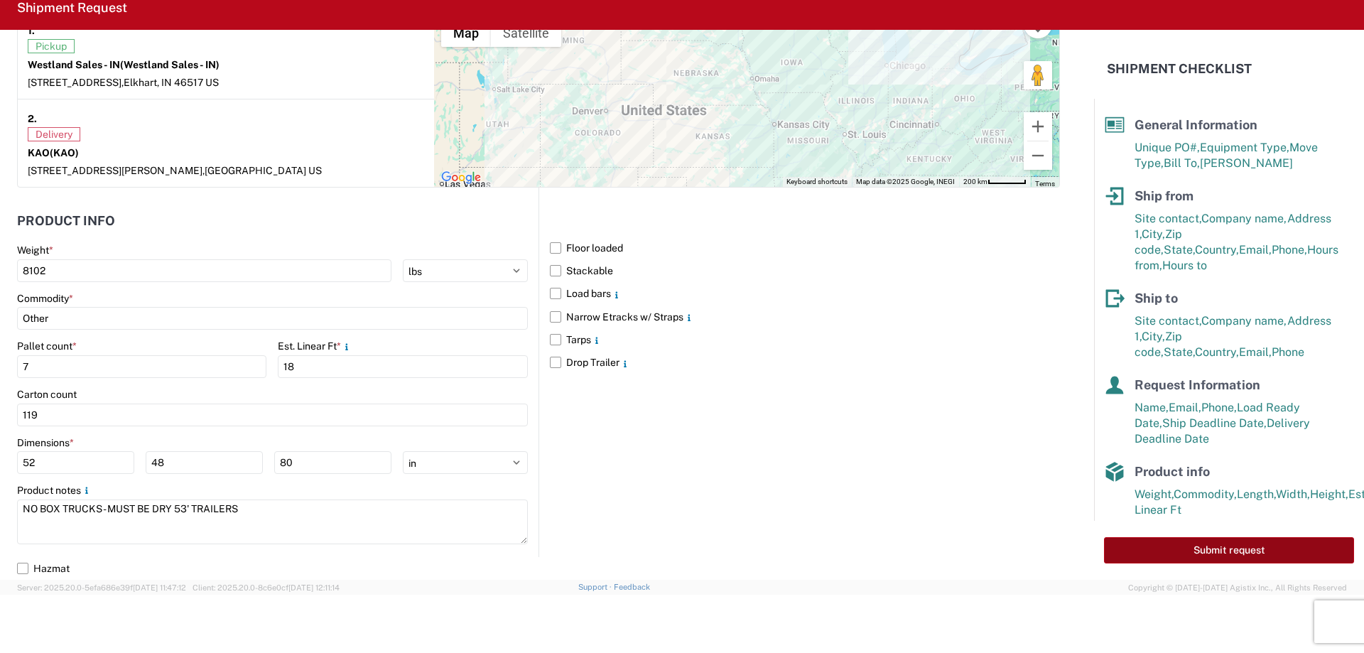
click at [1188, 545] on button "Submit request" at bounding box center [1229, 550] width 250 height 26
